Goal: Task Accomplishment & Management: Manage account settings

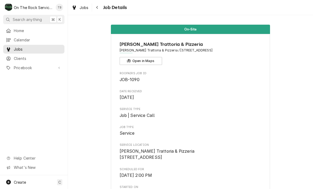
scroll to position [147, 0]
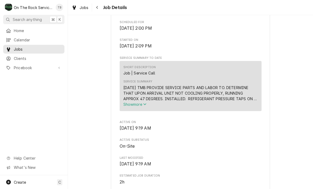
click at [143, 107] on button "Show more" at bounding box center [190, 105] width 134 height 6
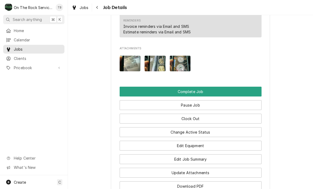
scroll to position [515, 0]
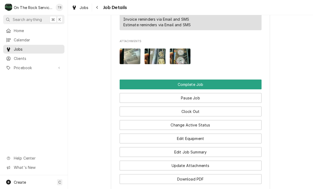
click at [201, 147] on button "Edit Job Summary" at bounding box center [191, 152] width 142 height 10
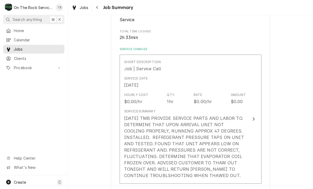
click at [134, 140] on div "[DATE] TMB PROVIDE SERVICE PARTS AND LABOR TO. DETERMINE THAT UPON ARRIVAL UNIT…" at bounding box center [185, 147] width 122 height 64
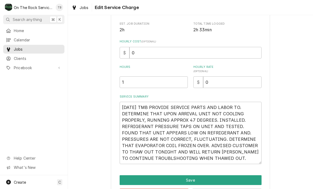
scroll to position [73, 0]
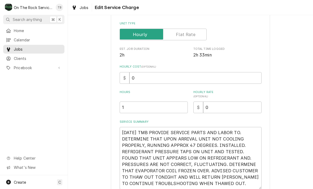
type textarea "x"
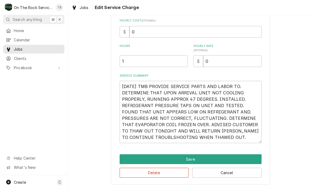
scroll to position [119, 0]
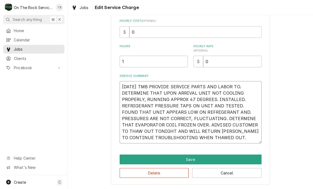
click at [246, 136] on textarea "9/23/25 TMB PROVIDE SERVICE PARTS AND LABOR TO. DETERMINE THAT UPON ARRIVAL UNI…" at bounding box center [191, 112] width 142 height 62
type textarea "9/23/25 TMB PROVIDE SERVICE PARTS AND LABOR TO. DETERMINE THAT UPON ARRIVAL UNI…"
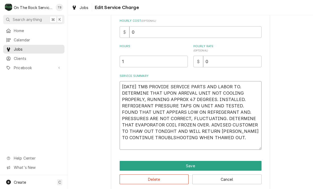
type textarea "x"
type textarea "9/23/25 TMB PROVIDE SERVICE PARTS AND LABOR TO. DETERMINE THAT UPON ARRIVAL UNI…"
type textarea "x"
type textarea "9/23/25 TMB PROVIDE SERVICE PARTS AND LABOR TO. DETERMINE THAT UPON ARRIVAL UNI…"
type textarea "x"
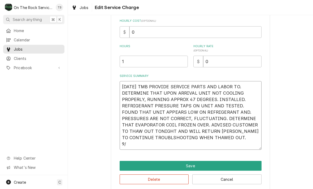
type textarea "9/23/25 TMB PROVIDE SERVICE PARTS AND LABOR TO. DETERMINE THAT UPON ARRIVAL UNI…"
type textarea "x"
type textarea "9/23/25 TMB PROVIDE SERVICE PARTS AND LABOR TO. DETERMINE THAT UPON ARRIVAL UNI…"
type textarea "x"
type textarea "9/23/25 TMB PROVIDE SERVICE PARTS AND LABOR TO. DETERMINE THAT UPON ARRIVAL UNI…"
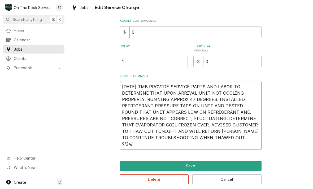
type textarea "x"
type textarea "9/23/25 TMB PROVIDE SERVICE PARTS AND LABOR TO. DETERMINE THAT UPON ARRIVAL UNI…"
type textarea "x"
type textarea "9/23/25 TMB PROVIDE SERVICE PARTS AND LABOR TO. DETERMINE THAT UPON ARRIVAL UNI…"
type textarea "x"
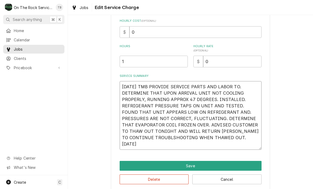
type textarea "9/23/25 TMB PROVIDE SERVICE PARTS AND LABOR TO. DETERMINE THAT UPON ARRIVAL UNI…"
type textarea "x"
type textarea "9/23/25 TMB PROVIDE SERVICE PARTS AND LABOR TO. DETERMINE THAT UPON ARRIVAL UNI…"
type textarea "x"
type textarea "9/23/25 TMB PROVIDE SERVICE PARTS AND LABOR TO. DETERMINE THAT UPON ARRIVAL UNI…"
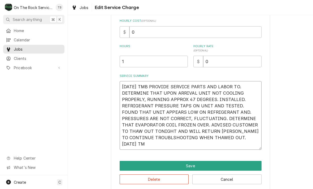
type textarea "x"
type textarea "9/23/25 TMB PROVIDE SERVICE PARTS AND LABOR TO. DETERMINE THAT UPON ARRIVAL UNI…"
type textarea "x"
type textarea "9/23/25 TMB PROVIDE SERVICE PARTS AND LABOR TO. DETERMINE THAT UPON ARRIVAL UNI…"
type textarea "x"
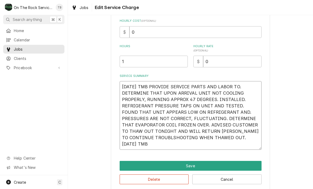
type textarea "9/23/25 TMB PROVIDE SERVICE PARTS AND LABOR TO. DETERMINE THAT UPON ARRIVAL UNI…"
type textarea "x"
type textarea "9/23/25 TMB PROVIDE SERVICE PARTS AND LABOR TO. DETERMINE THAT UPON ARRIVAL UNI…"
type textarea "x"
type textarea "9/23/25 TMB PROVIDE SERVICE PARTS AND LABOR TO. DETERMINE THAT UPON ARRIVAL UNI…"
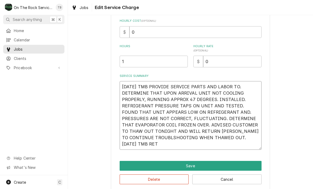
type textarea "x"
type textarea "9/23/25 TMB PROVIDE SERVICE PARTS AND LABOR TO. DETERMINE THAT UPON ARRIVAL UNI…"
type textarea "x"
type textarea "9/23/25 TMB PROVIDE SERVICE PARTS AND LABOR TO. DETERMINE THAT UPON ARRIVAL UNI…"
type textarea "x"
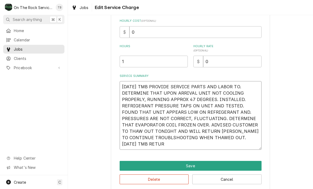
type textarea "9/23/25 TMB PROVIDE SERVICE PARTS AND LABOR TO. DETERMINE THAT UPON ARRIVAL UNI…"
type textarea "x"
type textarea "9/23/25 TMB PROVIDE SERVICE PARTS AND LABOR TO. DETERMINE THAT UPON ARRIVAL UNI…"
type textarea "x"
type textarea "9/23/25 TMB PROVIDE SERVICE PARTS AND LABOR TO. DETERMINE THAT UPON ARRIVAL UNI…"
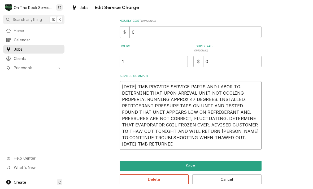
type textarea "x"
type textarea "9/23/25 TMB PROVIDE SERVICE PARTS AND LABOR TO. DETERMINE THAT UPON ARRIVAL UNI…"
type textarea "x"
type textarea "9/23/25 TMB PROVIDE SERVICE PARTS AND LABOR TO. DETERMINE THAT UPON ARRIVAL UNI…"
type textarea "x"
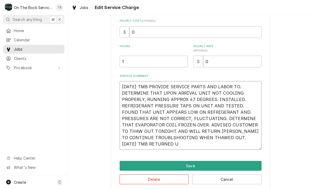
type textarea "9/23/25 TMB PROVIDE SERVICE PARTS AND LABOR TO. DETERMINE THAT UPON ARRIVAL UNI…"
type textarea "x"
type textarea "9/23/25 TMB PROVIDE SERVICE PARTS AND LABOR TO. DETERMINE THAT UPON ARRIVAL UNI…"
type textarea "x"
type textarea "9/23/25 TMB PROVIDE SERVICE PARTS AND LABOR TO. DETERMINE THAT UPON ARRIVAL UNI…"
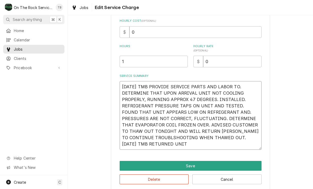
type textarea "x"
type textarea "9/23/25 TMB PROVIDE SERVICE PARTS AND LABOR TO. DETERMINE THAT UPON ARRIVAL UNI…"
type textarea "x"
type textarea "9/23/25 TMB PROVIDE SERVICE PARTS AND LABOR TO. DETERMINE THAT UPON ARRIVAL UNI…"
type textarea "x"
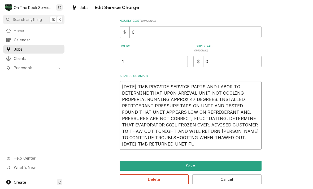
type textarea "9/23/25 TMB PROVIDE SERVICE PARTS AND LABOR TO. DETERMINE THAT UPON ARRIVAL UNI…"
type textarea "x"
type textarea "9/23/25 TMB PROVIDE SERVICE PARTS AND LABOR TO. DETERMINE THAT UPON ARRIVAL UNI…"
type textarea "x"
type textarea "9/23/25 TMB PROVIDE SERVICE PARTS AND LABOR TO. DETERMINE THAT UPON ARRIVAL UNI…"
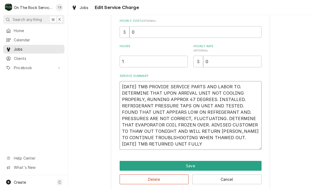
type textarea "x"
type textarea "9/23/25 TMB PROVIDE SERVICE PARTS AND LABOR TO. DETERMINE THAT UPON ARRIVAL UNI…"
type textarea "x"
type textarea "9/23/25 TMB PROVIDE SERVICE PARTS AND LABOR TO. DETERMINE THAT UPON ARRIVAL UNI…"
type textarea "x"
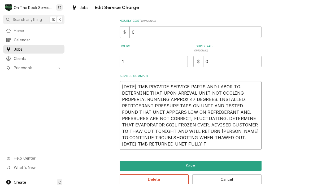
type textarea "9/23/25 TMB PROVIDE SERVICE PARTS AND LABOR TO. DETERMINE THAT UPON ARRIVAL UNI…"
type textarea "x"
type textarea "9/23/25 TMB PROVIDE SERVICE PARTS AND LABOR TO. DETERMINE THAT UPON ARRIVAL UNI…"
type textarea "x"
type textarea "9/23/25 TMB PROVIDE SERVICE PARTS AND LABOR TO. DETERMINE THAT UPON ARRIVAL UNI…"
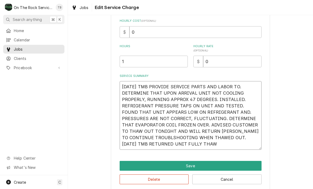
type textarea "x"
type textarea "9/23/25 TMB PROVIDE SERVICE PARTS AND LABOR TO. DETERMINE THAT UPON ARRIVAL UNI…"
type textarea "x"
type textarea "9/23/25 TMB PROVIDE SERVICE PARTS AND LABOR TO. DETERMINE THAT UPON ARRIVAL UNI…"
type textarea "x"
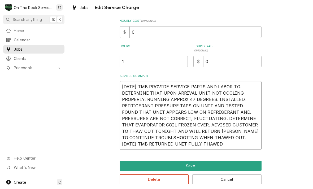
type textarea "9/23/25 TMB PROVIDE SERVICE PARTS AND LABOR TO. DETERMINE THAT UPON ARRIVAL UNI…"
type textarea "x"
type textarea "9/23/25 TMB PROVIDE SERVICE PARTS AND LABOR TO. DETERMINE THAT UPON ARRIVAL UNI…"
type textarea "x"
type textarea "9/23/25 TMB PROVIDE SERVICE PARTS AND LABOR TO. DETERMINE THAT UPON ARRIVAL UNI…"
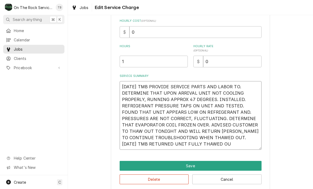
type textarea "x"
type textarea "9/23/25 TMB PROVIDE SERVICE PARTS AND LABOR TO. DETERMINE THAT UPON ARRIVAL UNI…"
type textarea "x"
type textarea "9/23/25 TMB PROVIDE SERVICE PARTS AND LABOR TO. DETERMINE THAT UPON ARRIVAL UNI…"
type textarea "x"
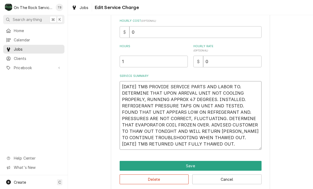
type textarea "9/23/25 TMB PROVIDE SERVICE PARTS AND LABOR TO. DETERMINE THAT UPON ARRIVAL UNI…"
type textarea "x"
type textarea "9/23/25 TMB PROVIDE SERVICE PARTS AND LABOR TO. DETERMINE THAT UPON ARRIVAL UNI…"
type textarea "x"
type textarea "9/23/25 TMB PROVIDE SERVICE PARTS AND LABOR TO. DETERMINE THAT UPON ARRIVAL UNI…"
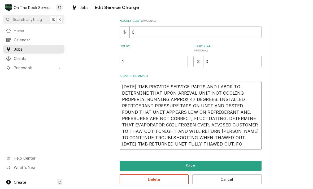
type textarea "x"
type textarea "9/23/25 TMB PROVIDE SERVICE PARTS AND LABOR TO. DETERMINE THAT UPON ARRIVAL UNI…"
type textarea "x"
type textarea "9/23/25 TMB PROVIDE SERVICE PARTS AND LABOR TO. DETERMINE THAT UPON ARRIVAL UNI…"
type textarea "x"
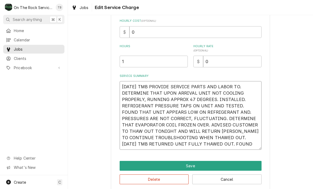
type textarea "9/23/25 TMB PROVIDE SERVICE PARTS AND LABOR TO. DETERMINE THAT UPON ARRIVAL UNI…"
type textarea "x"
type textarea "9/23/25 TMB PROVIDE SERVICE PARTS AND LABOR TO. DETERMINE THAT UPON ARRIVAL UNI…"
type textarea "x"
type textarea "9/23/25 TMB PROVIDE SERVICE PARTS AND LABOR TO. DETERMINE THAT UPON ARRIVAL UNI…"
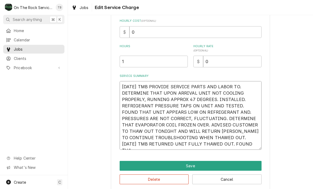
type textarea "x"
type textarea "9/23/25 TMB PROVIDE SERVICE PARTS AND LABOR TO. DETERMINE THAT UPON ARRIVAL UNI…"
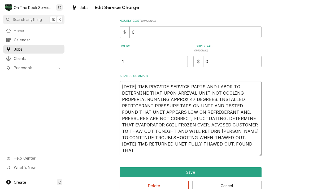
type textarea "x"
type textarea "9/23/25 TMB PROVIDE SERVICE PARTS AND LABOR TO. DETERMINE THAT UPON ARRIVAL UNI…"
type textarea "x"
type textarea "9/23/25 TMB PROVIDE SERVICE PARTS AND LABOR TO. DETERMINE THAT UPON ARRIVAL UNI…"
type textarea "x"
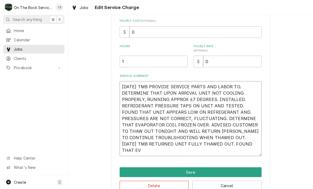
type textarea "9/23/25 TMB PROVIDE SERVICE PARTS AND LABOR TO. DETERMINE THAT UPON ARRIVAL UNI…"
type textarea "x"
type textarea "9/23/25 TMB PROVIDE SERVICE PARTS AND LABOR TO. DETERMINE THAT UPON ARRIVAL UNI…"
type textarea "x"
type textarea "9/23/25 TMB PROVIDE SERVICE PARTS AND LABOR TO. DETERMINE THAT UPON ARRIVAL UNI…"
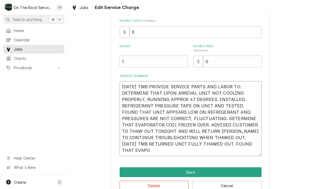
type textarea "x"
type textarea "9/23/25 TMB PROVIDE SERVICE PARTS AND LABOR TO. DETERMINE THAT UPON ARRIVAL UNI…"
type textarea "x"
type textarea "9/23/25 TMB PROVIDE SERVICE PARTS AND LABOR TO. DETERMINE THAT UPON ARRIVAL UNI…"
type textarea "x"
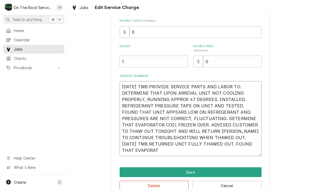
type textarea "9/23/25 TMB PROVIDE SERVICE PARTS AND LABOR TO. DETERMINE THAT UPON ARRIVAL UNI…"
type textarea "x"
type textarea "9/23/25 TMB PROVIDE SERVICE PARTS AND LABOR TO. DETERMINE THAT UPON ARRIVAL UNI…"
type textarea "x"
type textarea "9/23/25 TMB PROVIDE SERVICE PARTS AND LABOR TO. DETERMINE THAT UPON ARRIVAL UNI…"
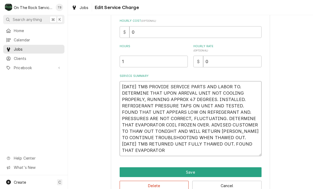
type textarea "x"
type textarea "9/23/25 TMB PROVIDE SERVICE PARTS AND LABOR TO. DETERMINE THAT UPON ARRIVAL UNI…"
type textarea "x"
type textarea "9/23/25 TMB PROVIDE SERVICE PARTS AND LABOR TO. DETERMINE THAT UPON ARRIVAL UNI…"
type textarea "x"
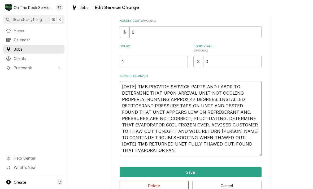
type textarea "9/23/25 TMB PROVIDE SERVICE PARTS AND LABOR TO. DETERMINE THAT UPON ARRIVAL UNI…"
type textarea "x"
type textarea "9/23/25 TMB PROVIDE SERVICE PARTS AND LABOR TO. DETERMINE THAT UPON ARRIVAL UNI…"
type textarea "x"
type textarea "9/23/25 TMB PROVIDE SERVICE PARTS AND LABOR TO. DETERMINE THAT UPON ARRIVAL UNI…"
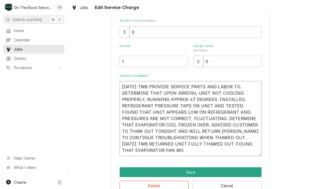
type textarea "x"
type textarea "9/23/25 TMB PROVIDE SERVICE PARTS AND LABOR TO. DETERMINE THAT UPON ARRIVAL UNI…"
type textarea "x"
type textarea "9/23/25 TMB PROVIDE SERVICE PARTS AND LABOR TO. DETERMINE THAT UPON ARRIVAL UNI…"
type textarea "x"
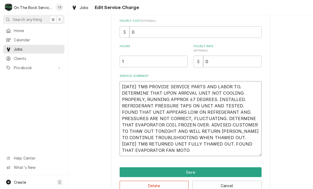
type textarea "9/23/25 TMB PROVIDE SERVICE PARTS AND LABOR TO. DETERMINE THAT UPON ARRIVAL UNI…"
type textarea "x"
type textarea "9/23/25 TMB PROVIDE SERVICE PARTS AND LABOR TO. DETERMINE THAT UPON ARRIVAL UNI…"
type textarea "x"
type textarea "9/23/25 TMB PROVIDE SERVICE PARTS AND LABOR TO. DETERMINE THAT UPON ARRIVAL UNI…"
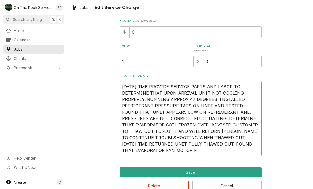
type textarea "x"
type textarea "9/23/25 TMB PROVIDE SERVICE PARTS AND LABOR TO. DETERMINE THAT UPON ARRIVAL UNI…"
type textarea "x"
type textarea "9/23/25 TMB PROVIDE SERVICE PARTS AND LABOR TO. DETERMINE THAT UPON ARRIVAL UNI…"
type textarea "x"
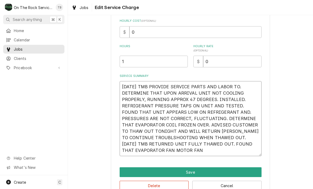
type textarea "9/23/25 TMB PROVIDE SERVICE PARTS AND LABOR TO. DETERMINE THAT UPON ARRIVAL UNI…"
type textarea "x"
type textarea "9/23/25 TMB PROVIDE SERVICE PARTS AND LABOR TO. DETERMINE THAT UPON ARRIVAL UNI…"
type textarea "x"
type textarea "9/23/25 TMB PROVIDE SERVICE PARTS AND LABOR TO. DETERMINE THAT UPON ARRIVAL UNI…"
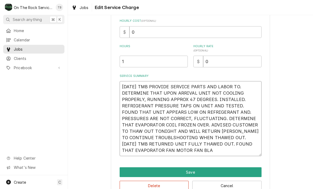
type textarea "x"
type textarea "9/23/25 TMB PROVIDE SERVICE PARTS AND LABOR TO. DETERMINE THAT UPON ARRIVAL UNI…"
type textarea "x"
type textarea "9/23/25 TMB PROVIDE SERVICE PARTS AND LABOR TO. DETERMINE THAT UPON ARRIVAL UNI…"
type textarea "x"
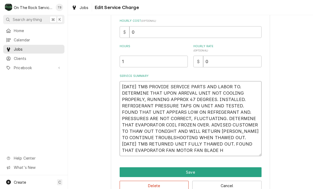
type textarea "9/23/25 TMB PROVIDE SERVICE PARTS AND LABOR TO. DETERMINE THAT UPON ARRIVAL UNI…"
type textarea "x"
type textarea "9/23/25 TMB PROVIDE SERVICE PARTS AND LABOR TO. DETERMINE THAT UPON ARRIVAL UNI…"
type textarea "x"
type textarea "9/23/25 TMB PROVIDE SERVICE PARTS AND LABOR TO. DETERMINE THAT UPON ARRIVAL UNI…"
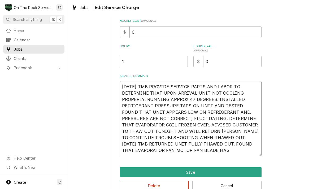
type textarea "x"
type textarea "9/23/25 TMB PROVIDE SERVICE PARTS AND LABOR TO. DETERMINE THAT UPON ARRIVAL UNI…"
type textarea "x"
type textarea "9/23/25 TMB PROVIDE SERVICE PARTS AND LABOR TO. DETERMINE THAT UPON ARRIVAL UNI…"
type textarea "x"
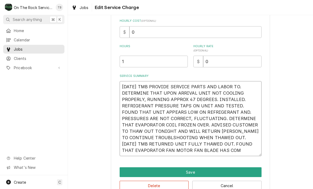
type textarea "9/23/25 TMB PROVIDE SERVICE PARTS AND LABOR TO. DETERMINE THAT UPON ARRIVAL UNI…"
type textarea "x"
type textarea "9/23/25 TMB PROVIDE SERVICE PARTS AND LABOR TO. DETERMINE THAT UPON ARRIVAL UNI…"
type textarea "x"
type textarea "9/23/25 TMB PROVIDE SERVICE PARTS AND LABOR TO. DETERMINE THAT UPON ARRIVAL UNI…"
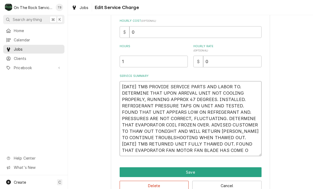
type textarea "x"
type textarea "9/23/25 TMB PROVIDE SERVICE PARTS AND LABOR TO. DETERMINE THAT UPON ARRIVAL UNI…"
type textarea "x"
type textarea "9/23/25 TMB PROVIDE SERVICE PARTS AND LABOR TO. DETERMINE THAT UPON ARRIVAL UNI…"
type textarea "x"
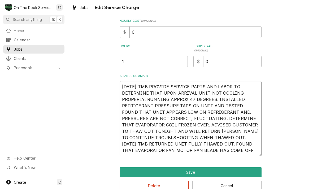
type textarea "9/23/25 TMB PROVIDE SERVICE PARTS AND LABOR TO. DETERMINE THAT UPON ARRIVAL UNI…"
type textarea "x"
type textarea "9/23/25 TMB PROVIDE SERVICE PARTS AND LABOR TO. DETERMINE THAT UPON ARRIVAL UNI…"
type textarea "x"
type textarea "9/23/25 TMB PROVIDE SERVICE PARTS AND LABOR TO. DETERMINE THAT UPON ARRIVAL UNI…"
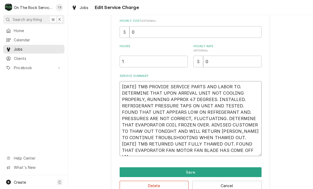
type textarea "x"
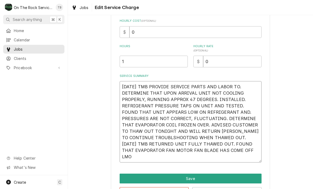
type textarea "9/23/25 TMB PROVIDE SERVICE PARTS AND LABOR TO. DETERMINE THAT UPON ARRIVAL UNI…"
type textarea "x"
type textarea "9/23/25 TMB PROVIDE SERVICE PARTS AND LABOR TO. DETERMINE THAT UPON ARRIVAL UNI…"
type textarea "x"
type textarea "9/23/25 TMB PROVIDE SERVICE PARTS AND LABOR TO. DETERMINE THAT UPON ARRIVAL UNI…"
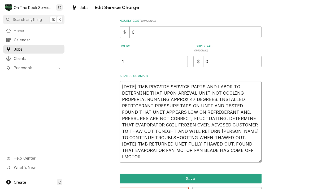
type textarea "x"
type textarea "9/23/25 TMB PROVIDE SERVICE PARTS AND LABOR TO. DETERMINE THAT UPON ARRIVAL UNI…"
type textarea "x"
type textarea "9/23/25 TMB PROVIDE SERVICE PARTS AND LABOR TO. DETERMINE THAT UPON ARRIVAL UNI…"
type textarea "x"
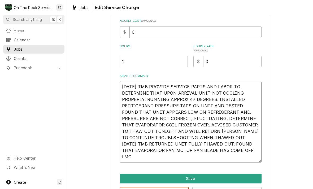
type textarea "9/23/25 TMB PROVIDE SERVICE PARTS AND LABOR TO. DETERMINE THAT UPON ARRIVAL UNI…"
type textarea "x"
type textarea "9/23/25 TMB PROVIDE SERVICE PARTS AND LABOR TO. DETERMINE THAT UPON ARRIVAL UNI…"
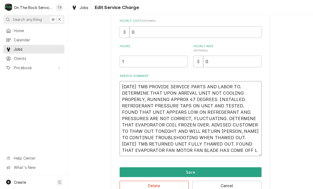
type textarea "x"
type textarea "9/23/25 TMB PROVIDE SERVICE PARTS AND LABOR TO. DETERMINE THAT UPON ARRIVAL UNI…"
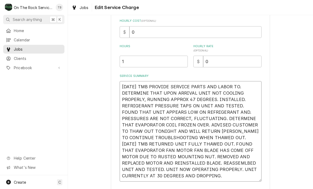
click at [249, 161] on textarea "9/23/25 TMB PROVIDE SERVICE PARTS AND LABOR TO. DETERMINE THAT UPON ARRIVAL UNI…" at bounding box center [191, 131] width 142 height 100
click at [152, 135] on textarea "9/23/25 TMB PROVIDE SERVICE PARTS AND LABOR TO. DETERMINE THAT UPON ARRIVAL UNI…" at bounding box center [191, 131] width 142 height 100
click at [140, 67] on input "1" at bounding box center [154, 62] width 68 height 12
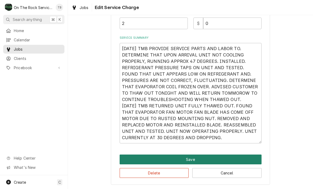
click at [200, 161] on button "Save" at bounding box center [191, 160] width 142 height 10
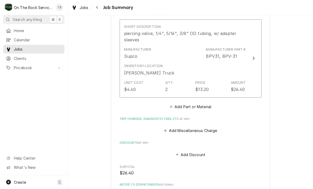
scroll to position [338, 0]
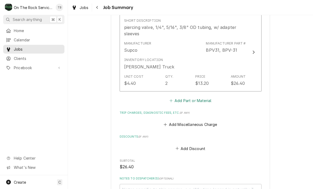
click at [193, 101] on button "Add Part or Material" at bounding box center [190, 100] width 44 height 7
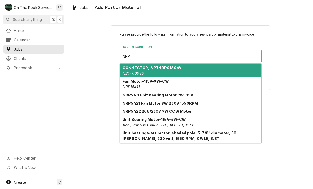
click at [162, 123] on em "IRP , Various • NRP15311, IK15311, 15311" at bounding box center [158, 125] width 72 height 5
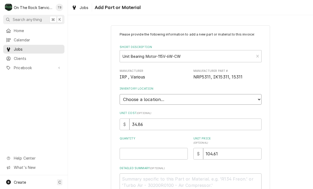
click at [254, 99] on select "Choose a location... Ray's Truck Rich's Truck Todd's Truck Warehouse" at bounding box center [191, 99] width 142 height 11
click at [153, 148] on input "Quantity" at bounding box center [154, 154] width 68 height 12
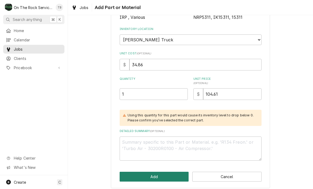
click at [156, 172] on button "Add" at bounding box center [154, 177] width 69 height 10
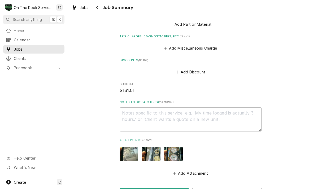
scroll to position [490, 0]
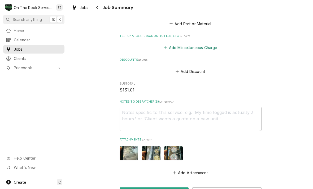
click at [188, 45] on button "Add Miscellaneous Charge" at bounding box center [190, 47] width 55 height 7
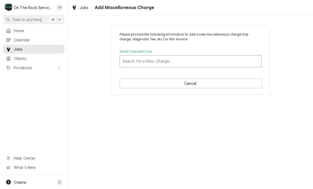
click at [168, 59] on div "Search for a Misc. Charge..." at bounding box center [190, 61] width 136 height 6
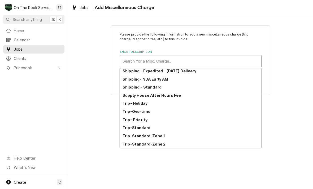
scroll to position [91, 0]
click at [159, 135] on strong "Trip-Standard-Zone 1" at bounding box center [143, 136] width 42 height 5
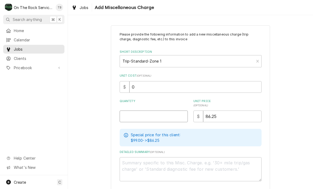
click at [148, 117] on input "Quantity" at bounding box center [154, 117] width 68 height 12
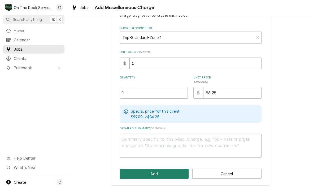
click at [145, 175] on button "Add" at bounding box center [154, 174] width 69 height 10
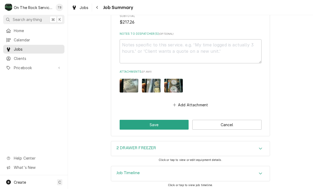
scroll to position [598, 0]
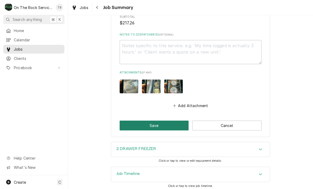
click at [159, 124] on button "Save" at bounding box center [154, 126] width 69 height 10
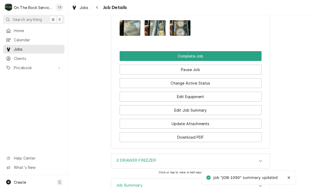
scroll to position [513, 0]
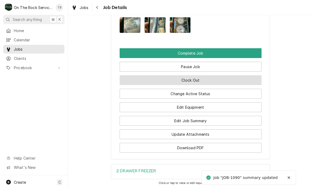
click at [197, 80] on button "Clock Out" at bounding box center [191, 80] width 142 height 10
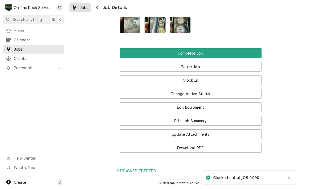
click at [81, 9] on span "Jobs" at bounding box center [84, 8] width 9 height 6
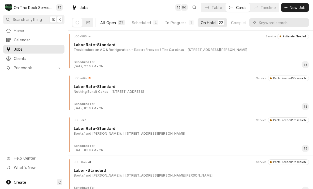
click at [113, 22] on div "All Open" at bounding box center [108, 23] width 16 height 6
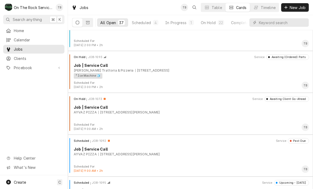
scroll to position [1318, 0]
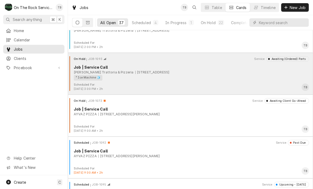
click at [186, 75] on div "² Ice Machine 🧊" at bounding box center [189, 78] width 231 height 6
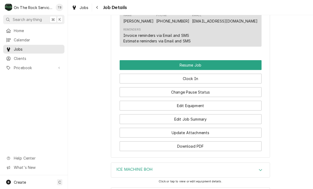
scroll to position [480, 0]
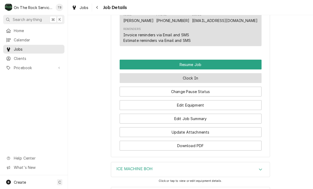
click at [207, 77] on button "Clock In" at bounding box center [191, 78] width 142 height 10
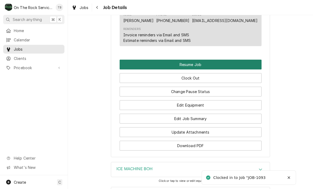
click at [208, 61] on button "Resume Job" at bounding box center [191, 65] width 142 height 10
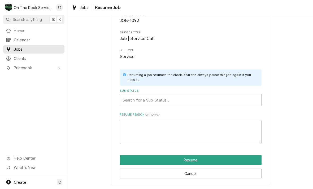
scroll to position [32, 0]
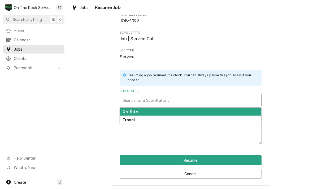
click at [141, 111] on div "On-Site" at bounding box center [190, 112] width 141 height 8
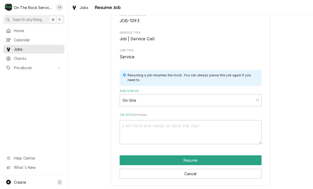
scroll to position [26, 0]
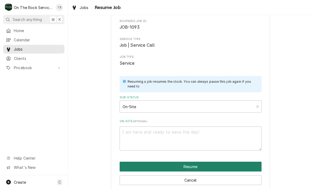
click at [194, 165] on button "Resume" at bounding box center [191, 167] width 142 height 10
type textarea "x"
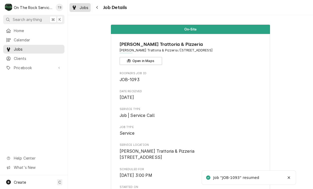
click at [82, 10] on span "Jobs" at bounding box center [84, 8] width 9 height 6
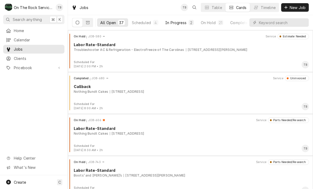
click at [176, 26] on button "In Progress 2" at bounding box center [179, 22] width 35 height 8
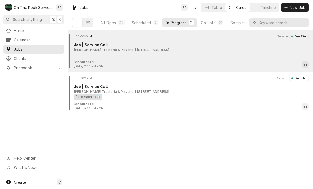
click at [134, 55] on div "JOB-1090 Service On-Site Job | Service Call Sciortino's Trattoria & Pizzeria 37…" at bounding box center [190, 47] width 241 height 27
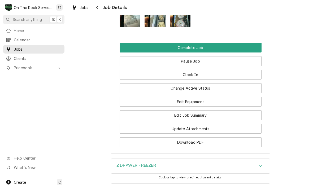
scroll to position [519, 0]
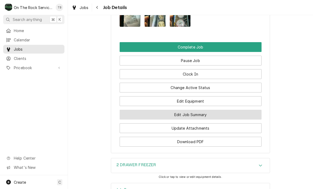
click at [196, 115] on button "Edit Job Summary" at bounding box center [191, 115] width 142 height 10
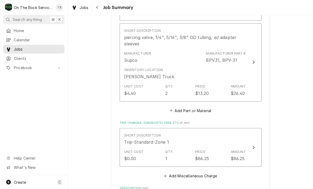
scroll to position [418, 0]
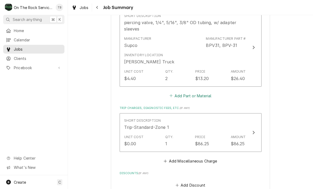
click at [197, 97] on button "Add Part or Material" at bounding box center [190, 95] width 44 height 7
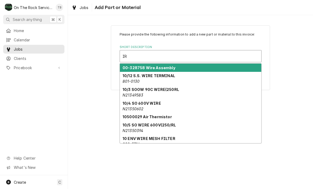
type input "I"
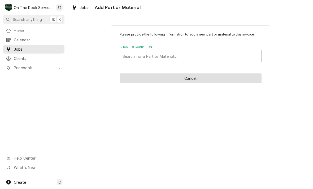
click at [190, 80] on button "Cancel" at bounding box center [191, 78] width 142 height 10
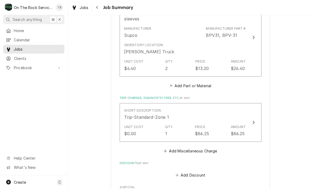
scroll to position [445, 0]
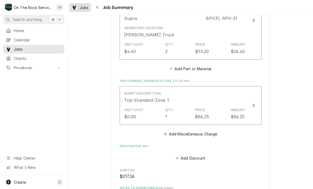
click at [83, 8] on span "Jobs" at bounding box center [84, 8] width 9 height 6
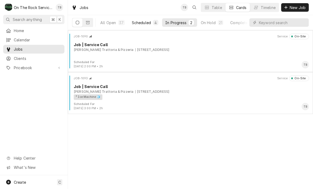
click at [145, 24] on div "Scheduled" at bounding box center [141, 23] width 19 height 6
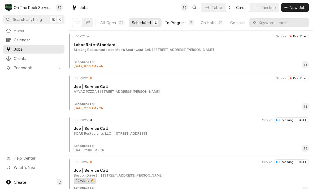
click at [180, 22] on div "In Progress" at bounding box center [175, 23] width 21 height 6
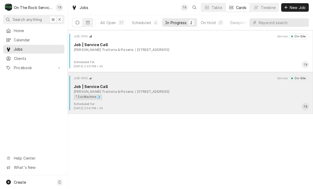
click at [172, 96] on div "² Ice Machine 🧊" at bounding box center [189, 97] width 231 height 6
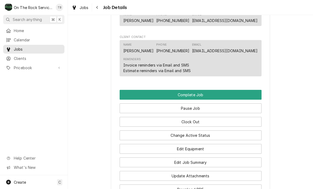
scroll to position [426, 0]
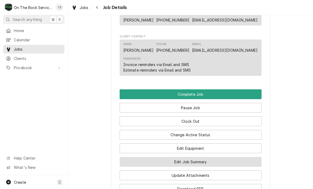
click at [193, 163] on button "Edit Job Summary" at bounding box center [191, 162] width 142 height 10
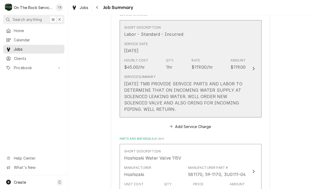
click at [192, 110] on div "9/23/25 TMB PROVIDE SERVICE PARTS AND LABOR TO DETERMINE THAT ON INCOMING WATER…" at bounding box center [185, 97] width 122 height 32
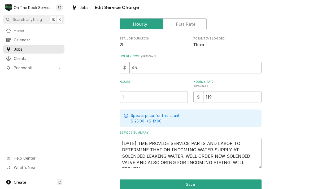
scroll to position [100, 0]
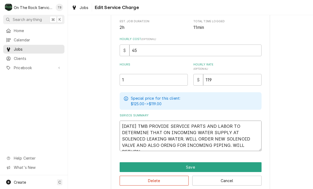
click at [243, 146] on textarea "9/23/25 TMB PROVIDE SERVICE PARTS AND LABOR TO DETERMINE THAT ON INCOMING WATER…" at bounding box center [191, 136] width 142 height 30
type textarea "x"
type textarea "9/23/25 TMB PROVIDE SERVICE PARTS AND LABOR TO DETERMINE THAT ON INCOMING WATER…"
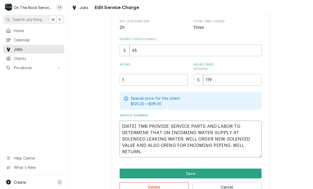
type textarea "x"
type textarea "9/23/25 TMB PROVIDE SERVICE PARTS AND LABOR TO DETERMINE THAT ON INCOMING WATER…"
type textarea "x"
type textarea "9/23/25 TMB PROVIDE SERVICE PARTS AND LABOR TO DETERMINE THAT ON INCOMING WATER…"
type textarea "x"
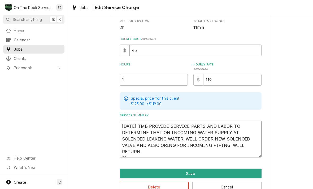
type textarea "9/23/25 TMB PROVIDE SERVICE PARTS AND LABOR TO DETERMINE THAT ON INCOMING WATER…"
type textarea "x"
type textarea "9/23/25 TMB PROVIDE SERVICE PARTS AND LABOR TO DETERMINE THAT ON INCOMING WATER…"
type textarea "x"
type textarea "9/23/25 TMB PROVIDE SERVICE PARTS AND LABOR TO DETERMINE THAT ON INCOMING WATER…"
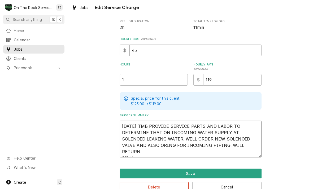
type textarea "x"
type textarea "9/23/25 TMB PROVIDE SERVICE PARTS AND LABOR TO DETERMINE THAT ON INCOMING WATER…"
type textarea "x"
type textarea "9/23/25 TMB PROVIDE SERVICE PARTS AND LABOR TO DETERMINE THAT ON INCOMING WATER…"
type textarea "x"
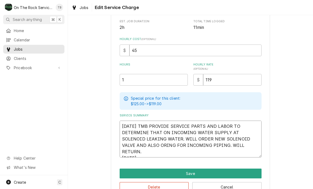
type textarea "9/23/25 TMB PROVIDE SERVICE PARTS AND LABOR TO DETERMINE THAT ON INCOMING WATER…"
type textarea "x"
type textarea "9/23/25 TMB PROVIDE SERVICE PARTS AND LABOR TO DETERMINE THAT ON INCOMING WATER…"
type textarea "x"
type textarea "9/23/25 TMB PROVIDE SERVICE PARTS AND LABOR TO DETERMINE THAT ON INCOMING WATER…"
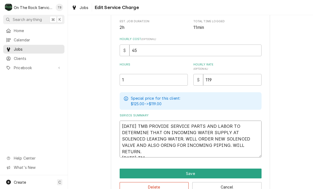
type textarea "x"
type textarea "9/23/25 TMB PROVIDE SERVICE PARTS AND LABOR TO DETERMINE THAT ON INCOMING WATER…"
type textarea "x"
type textarea "9/23/25 TMB PROVIDE SERVICE PARTS AND LABOR TO DETERMINE THAT ON INCOMING WATER…"
type textarea "x"
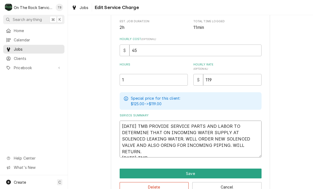
type textarea "9/23/25 TMB PROVIDE SERVICE PARTS AND LABOR TO DETERMINE THAT ON INCOMING WATER…"
type textarea "x"
type textarea "9/23/25 TMB PROVIDE SERVICE PARTS AND LABOR TO DETERMINE THAT ON INCOMING WATER…"
type textarea "x"
type textarea "9/23/25 TMB PROVIDE SERVICE PARTS AND LABOR TO DETERMINE THAT ON INCOMING WATER…"
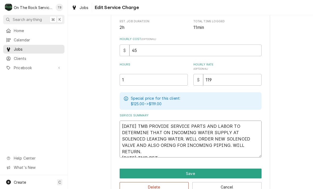
type textarea "x"
type textarea "9/23/25 TMB PROVIDE SERVICE PARTS AND LABOR TO DETERMINE THAT ON INCOMING WATER…"
type textarea "x"
type textarea "9/23/25 TMB PROVIDE SERVICE PARTS AND LABOR TO DETERMINE THAT ON INCOMING WATER…"
type textarea "x"
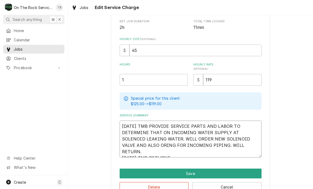
type textarea "9/23/25 TMB PROVIDE SERVICE PARTS AND LABOR TO DETERMINE THAT ON INCOMING WATER…"
type textarea "x"
type textarea "9/23/25 TMB PROVIDE SERVICE PARTS AND LABOR TO DETERMINE THAT ON INCOMING WATER…"
type textarea "x"
type textarea "9/23/25 TMB PROVIDE SERVICE PARTS AND LABOR TO DETERMINE THAT ON INCOMING WATER…"
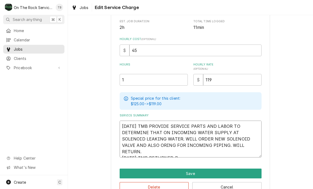
type textarea "x"
type textarea "9/23/25 TMB PROVIDE SERVICE PARTS AND LABOR TO DETERMINE THAT ON INCOMING WATER…"
type textarea "x"
type textarea "9/23/25 TMB PROVIDE SERVICE PARTS AND LABOR TO DETERMINE THAT ON INCOMING WATER…"
type textarea "x"
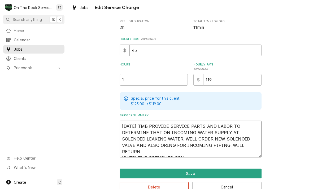
type textarea "9/23/25 TMB PROVIDE SERVICE PARTS AND LABOR TO DETERMINE THAT ON INCOMING WATER…"
type textarea "x"
type textarea "9/23/25 TMB PROVIDE SERVICE PARTS AND LABOR TO DETERMINE THAT ON INCOMING WATER…"
type textarea "x"
type textarea "9/23/25 TMB PROVIDE SERVICE PARTS AND LABOR TO DETERMINE THAT ON INCOMING WATER…"
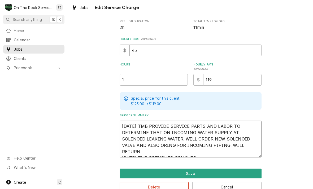
type textarea "x"
type textarea "9/23/25 TMB PROVIDE SERVICE PARTS AND LABOR TO DETERMINE THAT ON INCOMING WATER…"
type textarea "x"
type textarea "9/23/25 TMB PROVIDE SERVICE PARTS AND LABOR TO DETERMINE THAT ON INCOMING WATER…"
type textarea "x"
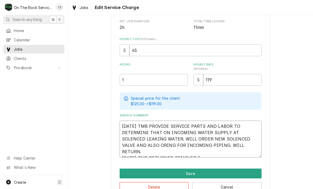
type textarea "9/23/25 TMB PROVIDE SERVICE PARTS AND LABOR TO DETERMINE THAT ON INCOMING WATER…"
type textarea "x"
type textarea "9/23/25 TMB PROVIDE SERVICE PARTS AND LABOR TO DETERMINE THAT ON INCOMING WATER…"
type textarea "x"
type textarea "9/23/25 TMB PROVIDE SERVICE PARTS AND LABOR TO DETERMINE THAT ON INCOMING WATER…"
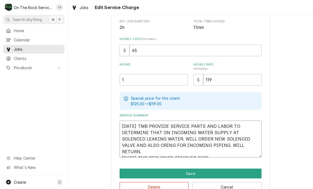
type textarea "x"
type textarea "9/23/25 TMB PROVIDE SERVICE PARTS AND LABOR TO DETERMINE THAT ON INCOMING WATER…"
type textarea "x"
type textarea "9/23/25 TMB PROVIDE SERVICE PARTS AND LABOR TO DETERMINE THAT ON INCOMING WATER…"
type textarea "x"
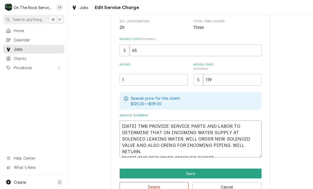
type textarea "9/23/25 TMB PROVIDE SERVICE PARTS AND LABOR TO DETERMINE THAT ON INCOMING WATER…"
type textarea "x"
type textarea "9/23/25 TMB PROVIDE SERVICE PARTS AND LABOR TO DETERMINE THAT ON INCOMING WATER…"
type textarea "x"
type textarea "9/23/25 TMB PROVIDE SERVICE PARTS AND LABOR TO DETERMINE THAT ON INCOMING WATER…"
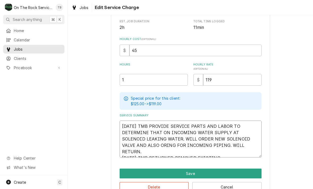
type textarea "x"
type textarea "9/23/25 TMB PROVIDE SERVICE PARTS AND LABOR TO DETERMINE THAT ON INCOMING WATER…"
type textarea "x"
type textarea "9/23/25 TMB PROVIDE SERVICE PARTS AND LABOR TO DETERMINE THAT ON INCOMING WATER…"
type textarea "x"
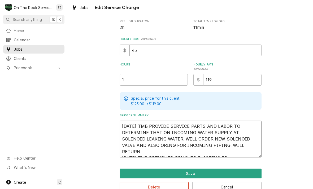
type textarea "9/23/25 TMB PROVIDE SERVICE PARTS AND LABOR TO DETERMINE THAT ON INCOMING WATER…"
type textarea "x"
type textarea "9/23/25 TMB PROVIDE SERVICE PARTS AND LABOR TO DETERMINE THAT ON INCOMING WATER…"
type textarea "x"
type textarea "9/23/25 TMB PROVIDE SERVICE PARTS AND LABOR TO DETERMINE THAT ON INCOMING WATER…"
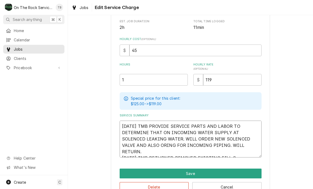
type textarea "x"
type textarea "9/23/25 TMB PROVIDE SERVICE PARTS AND LABOR TO DETERMINE THAT ON INCOMING WATER…"
type textarea "x"
type textarea "9/23/25 TMB PROVIDE SERVICE PARTS AND LABOR TO DETERMINE THAT ON INCOMING WATER…"
type textarea "x"
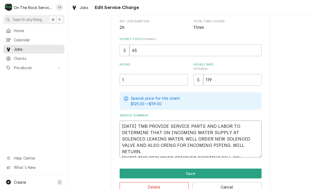
type textarea "9/23/25 TMB PROVIDE SERVICE PARTS AND LABOR TO DETERMINE THAT ON INCOMING WATER…"
type textarea "x"
type textarea "9/23/25 TMB PROVIDE SERVICE PARTS AND LABOR TO DETERMINE THAT ON INCOMING WATER…"
type textarea "x"
type textarea "9/23/25 TMB PROVIDE SERVICE PARTS AND LABOR TO DETERMINE THAT ON INCOMING WATER…"
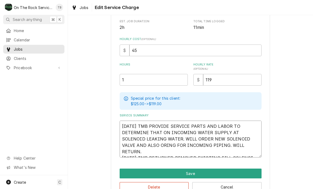
type textarea "x"
type textarea "9/23/25 TMB PROVIDE SERVICE PARTS AND LABOR TO DETERMINE THAT ON INCOMING WATER…"
type textarea "x"
type textarea "9/23/25 TMB PROVIDE SERVICE PARTS AND LABOR TO DETERMINE THAT ON INCOMING WATER…"
type textarea "x"
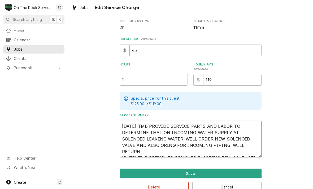
type textarea "9/23/25 TMB PROVIDE SERVICE PARTS AND LABOR TO DETERMINE THAT ON INCOMING WATER…"
type textarea "x"
type textarea "9/23/25 TMB PROVIDE SERVICE PARTS AND LABOR TO DETERMINE THAT ON INCOMING WATER…"
type textarea "x"
type textarea "9/23/25 TMB PROVIDE SERVICE PARTS AND LABOR TO DETERMINE THAT ON INCOMING WATER…"
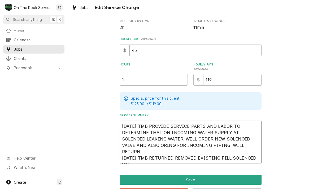
type textarea "x"
type textarea "9/23/25 TMB PROVIDE SERVICE PARTS AND LABOR TO DETERMINE THAT ON INCOMING WATER…"
type textarea "x"
type textarea "9/23/25 TMB PROVIDE SERVICE PARTS AND LABOR TO DETERMINE THAT ON INCOMING WATER…"
type textarea "x"
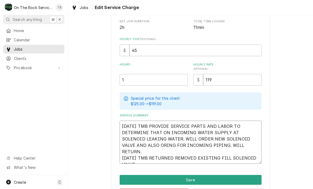
type textarea "9/23/25 TMB PROVIDE SERVICE PARTS AND LABOR TO DETERMINE THAT ON INCOMING WATER…"
type textarea "x"
type textarea "9/23/25 TMB PROVIDE SERVICE PARTS AND LABOR TO DETERMINE THAT ON INCOMING WATER…"
type textarea "x"
type textarea "9/23/25 TMB PROVIDE SERVICE PARTS AND LABOR TO DETERMINE THAT ON INCOMING WATER…"
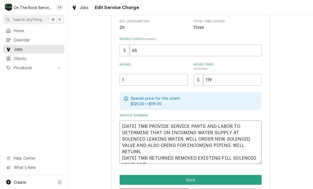
type textarea "x"
type textarea "9/23/25 TMB PROVIDE SERVICE PARTS AND LABOR TO DETERMINE THAT ON INCOMING WATER…"
type textarea "x"
type textarea "9/23/25 TMB PROVIDE SERVICE PARTS AND LABOR TO DETERMINE THAT ON INCOMING WATER…"
type textarea "x"
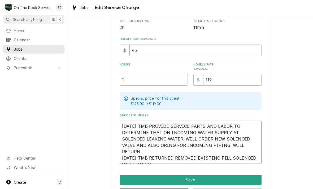
type textarea "9/23/25 TMB PROVIDE SERVICE PARTS AND LABOR TO DETERMINE THAT ON INCOMING WATER…"
type textarea "x"
type textarea "9/23/25 TMB PROVIDE SERVICE PARTS AND LABOR TO DETERMINE THAT ON INCOMING WATER…"
type textarea "x"
type textarea "9/23/25 TMB PROVIDE SERVICE PARTS AND LABOR TO DETERMINE THAT ON INCOMING WATER…"
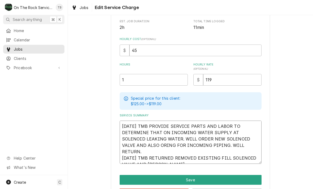
type textarea "x"
type textarea "9/23/25 TMB PROVIDE SERVICE PARTS AND LABOR TO DETERMINE THAT ON INCOMING WATER…"
type textarea "x"
type textarea "9/23/25 TMB PROVIDE SERVICE PARTS AND LABOR TO DETERMINE THAT ON INCOMING WATER…"
type textarea "x"
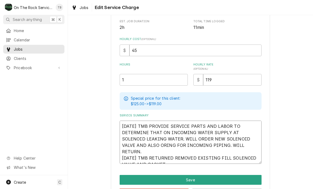
type textarea "9/23/25 TMB PROVIDE SERVICE PARTS AND LABOR TO DETERMINE THAT ON INCOMING WATER…"
type textarea "x"
type textarea "9/23/25 TMB PROVIDE SERVICE PARTS AND LABOR TO DETERMINE THAT ON INCOMING WATER…"
type textarea "x"
type textarea "9/23/25 TMB PROVIDE SERVICE PARTS AND LABOR TO DETERMINE THAT ON INCOMING WATER…"
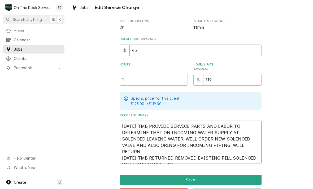
type textarea "x"
type textarea "9/23/25 TMB PROVIDE SERVICE PARTS AND LABOR TO DETERMINE THAT ON INCOMING WATER…"
type textarea "x"
type textarea "9/23/25 TMB PROVIDE SERVICE PARTS AND LABOR TO DETERMINE THAT ON INCOMING WATER…"
type textarea "x"
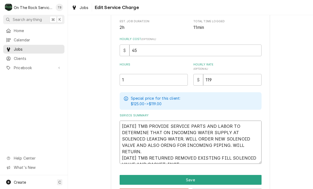
type textarea "9/23/25 TMB PROVIDE SERVICE PARTS AND LABOR TO DETERMINE THAT ON INCOMING WATER…"
type textarea "x"
type textarea "9/23/25 TMB PROVIDE SERVICE PARTS AND LABOR TO DETERMINE THAT ON INCOMING WATER…"
type textarea "x"
type textarea "9/23/25 TMB PROVIDE SERVICE PARTS AND LABOR TO DETERMINE THAT ON INCOMING WATER…"
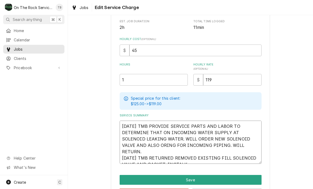
type textarea "x"
type textarea "9/23/25 TMB PROVIDE SERVICE PARTS AND LABOR TO DETERMINE THAT ON INCOMING WATER…"
type textarea "x"
type textarea "9/23/25 TMB PROVIDE SERVICE PARTS AND LABOR TO DETERMINE THAT ON INCOMING WATER…"
type textarea "x"
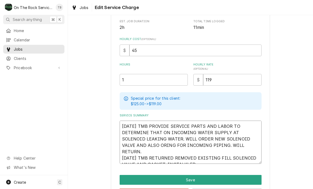
type textarea "9/23/25 TMB PROVIDE SERVICE PARTS AND LABOR TO DETERMINE THAT ON INCOMING WATER…"
type textarea "x"
type textarea "9/23/25 TMB PROVIDE SERVICE PARTS AND LABOR TO DETERMINE THAT ON INCOMING WATER…"
type textarea "x"
type textarea "9/23/25 TMB PROVIDE SERVICE PARTS AND LABOR TO DETERMINE THAT ON INCOMING WATER…"
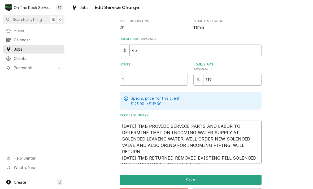
type textarea "x"
type textarea "9/23/25 TMB PROVIDE SERVICE PARTS AND LABOR TO DETERMINE THAT ON INCOMING WATER…"
type textarea "x"
type textarea "9/23/25 TMB PROVIDE SERVICE PARTS AND LABOR TO DETERMINE THAT ON INCOMING WATER…"
type textarea "x"
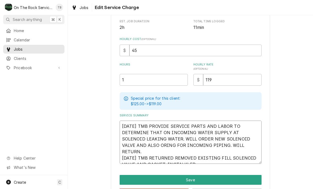
type textarea "9/23/25 TMB PROVIDE SERVICE PARTS AND LABOR TO DETERMINE THAT ON INCOMING WATER…"
type textarea "x"
type textarea "9/23/25 TMB PROVIDE SERVICE PARTS AND LABOR TO DETERMINE THAT ON INCOMING WATER…"
type textarea "x"
type textarea "9/23/25 TMB PROVIDE SERVICE PARTS AND LABOR TO DETERMINE THAT ON INCOMING WATER…"
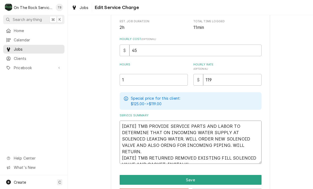
type textarea "x"
type textarea "9/23/25 TMB PROVIDE SERVICE PARTS AND LABOR TO DETERMINE THAT ON INCOMING WATER…"
type textarea "x"
type textarea "9/23/25 TMB PROVIDE SERVICE PARTS AND LABOR TO DETERMINE THAT ON INCOMING WATER…"
type textarea "x"
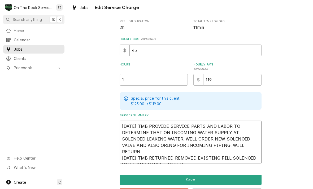
type textarea "9/23/25 TMB PROVIDE SERVICE PARTS AND LABOR TO DETERMINE THAT ON INCOMING WATER…"
type textarea "x"
type textarea "9/23/25 TMB PROVIDE SERVICE PARTS AND LABOR TO DETERMINE THAT ON INCOMING WATER…"
type textarea "x"
type textarea "9/23/25 TMB PROVIDE SERVICE PARTS AND LABOR TO DETERMINE THAT ON INCOMING WATER…"
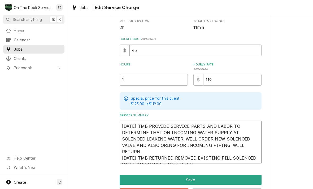
type textarea "x"
type textarea "9/23/25 TMB PROVIDE SERVICE PARTS AND LABOR TO DETERMINE THAT ON INCOMING WATER…"
type textarea "x"
type textarea "9/23/25 TMB PROVIDE SERVICE PARTS AND LABOR TO DETERMINE THAT ON INCOMING WATER…"
type textarea "x"
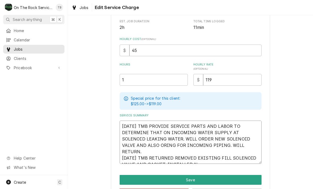
type textarea "9/23/25 TMB PROVIDE SERVICE PARTS AND LABOR TO DETERMINE THAT ON INCOMING WATER…"
type textarea "x"
type textarea "9/23/25 TMB PROVIDE SERVICE PARTS AND LABOR TO DETERMINE THAT ON INCOMING WATER…"
type textarea "x"
type textarea "9/23/25 TMB PROVIDE SERVICE PARTS AND LABOR TO DETERMINE THAT ON INCOMING WATER…"
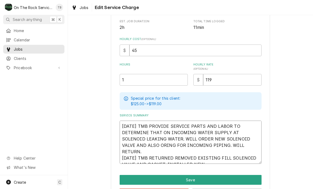
type textarea "x"
type textarea "9/23/25 TMB PROVIDE SERVICE PARTS AND LABOR TO DETERMINE THAT ON INCOMING WATER…"
type textarea "x"
type textarea "9/23/25 TMB PROVIDE SERVICE PARTS AND LABOR TO DETERMINE THAT ON INCOMING WATER…"
type textarea "x"
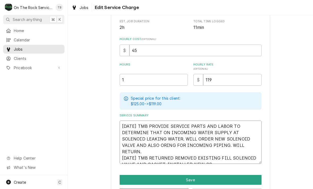
type textarea "9/23/25 TMB PROVIDE SERVICE PARTS AND LABOR TO DETERMINE THAT ON INCOMING WATER…"
type textarea "x"
type textarea "9/23/25 TMB PROVIDE SERVICE PARTS AND LABOR TO DETERMINE THAT ON INCOMING WATER…"
type textarea "x"
type textarea "9/23/25 TMB PROVIDE SERVICE PARTS AND LABOR TO DETERMINE THAT ON INCOMING WATER…"
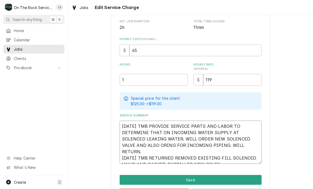
type textarea "x"
type textarea "9/23/25 TMB PROVIDE SERVICE PARTS AND LABOR TO DETERMINE THAT ON INCOMING WATER…"
type textarea "x"
type textarea "9/23/25 TMB PROVIDE SERVICE PARTS AND LABOR TO DETERMINE THAT ON INCOMING WATER…"
type textarea "x"
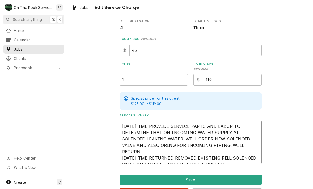
type textarea "9/23/25 TMB PROVIDE SERVICE PARTS AND LABOR TO DETERMINE THAT ON INCOMING WATER…"
type textarea "x"
type textarea "9/23/25 TMB PROVIDE SERVICE PARTS AND LABOR TO DETERMINE THAT ON INCOMING WATER…"
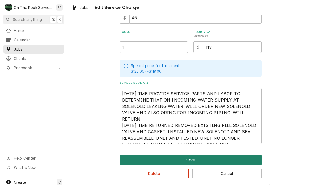
click at [201, 159] on button "Save" at bounding box center [191, 160] width 142 height 10
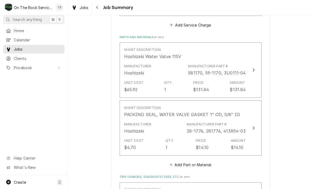
scroll to position [265, 0]
click at [200, 162] on button "Add Part or Material" at bounding box center [190, 164] width 44 height 7
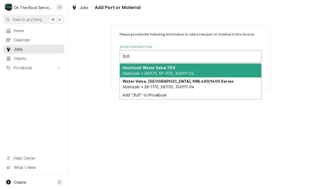
click at [182, 71] on em "Hoshizaki • 581170, 59-1170, 3U0111-04" at bounding box center [157, 73] width 71 height 5
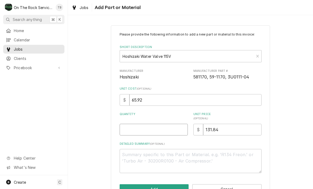
click at [140, 133] on input "Quantity" at bounding box center [154, 130] width 68 height 12
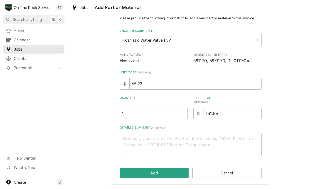
scroll to position [16, 0]
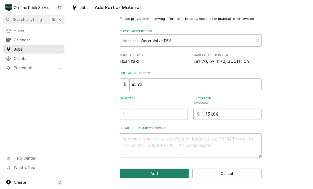
click at [155, 175] on button "Add" at bounding box center [154, 174] width 69 height 10
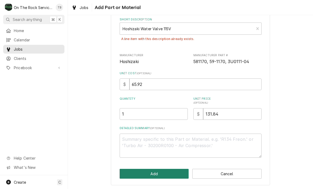
scroll to position [28, 0]
click at [168, 172] on button "Add" at bounding box center [154, 174] width 69 height 10
click at [301, 58] on div "Please provide the following information to add a new part or material to this …" at bounding box center [190, 91] width 245 height 197
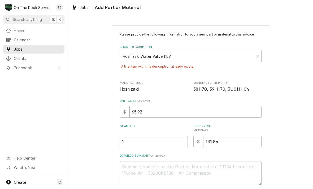
scroll to position [0, 0]
click at [78, 11] on link "Jobs" at bounding box center [79, 7] width 21 height 9
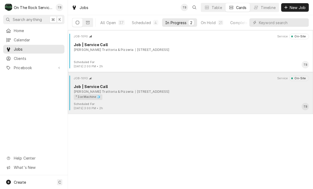
click at [115, 98] on div "² Ice Machine 🧊" at bounding box center [189, 97] width 231 height 6
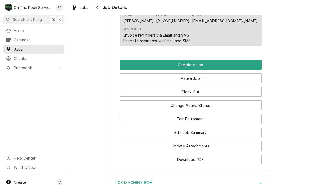
scroll to position [479, 0]
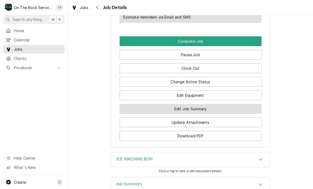
click at [198, 110] on button "Edit Job Summary" at bounding box center [191, 109] width 142 height 10
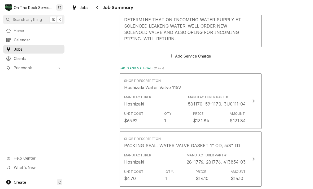
scroll to position [203, 0]
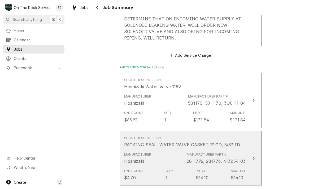
click at [246, 168] on button "Short Description PACKING SEAL, WATER VALVE GASKET 1" OD, 5/8" ID Manufacturer …" at bounding box center [191, 158] width 142 height 55
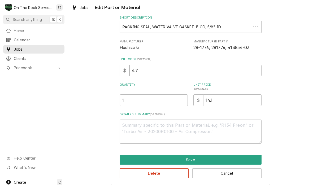
scroll to position [29, 0]
click at [156, 175] on button "Delete" at bounding box center [154, 173] width 69 height 10
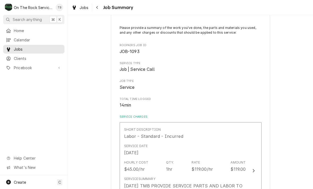
type textarea "x"
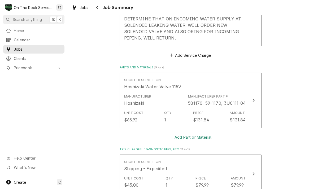
click at [194, 137] on button "Add Part or Material" at bounding box center [190, 136] width 44 height 7
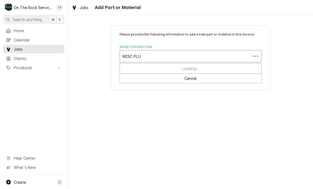
type input "MISC PLUM"
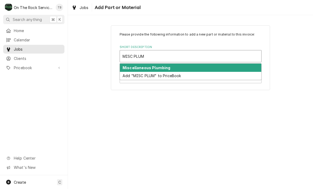
click at [163, 73] on div "Add "MISC PLUM" to PriceBook" at bounding box center [190, 76] width 141 height 8
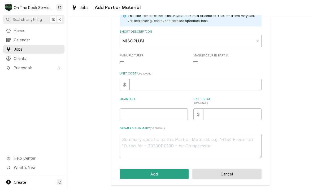
click at [215, 174] on button "Cancel" at bounding box center [226, 174] width 69 height 10
type textarea "x"
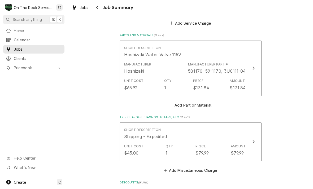
scroll to position [243, 0]
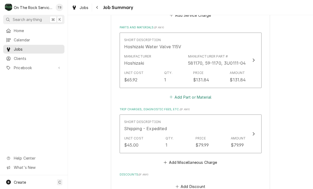
click at [201, 99] on button "Add Part or Material" at bounding box center [190, 96] width 44 height 7
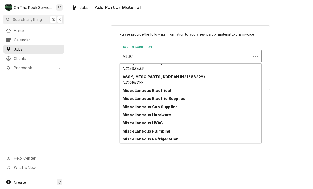
scroll to position [18, 0]
click at [130, 115] on strong "Miscellaneous Hardware" at bounding box center [146, 114] width 49 height 5
type input "MISC"
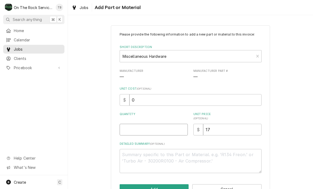
click at [133, 130] on input "Quantity" at bounding box center [154, 130] width 68 height 12
type textarea "x"
type input "1"
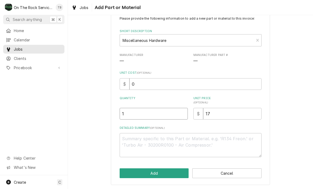
scroll to position [16, 0]
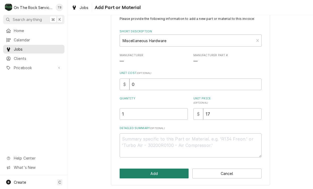
click at [141, 174] on button "Add" at bounding box center [154, 174] width 69 height 10
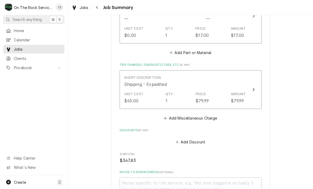
scroll to position [346, 0]
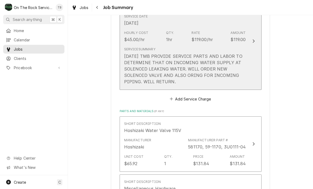
click at [184, 86] on button "Short Description Labor - Standard - Incurred Service Date Sep 23, 2025 Hourly …" at bounding box center [191, 41] width 142 height 97
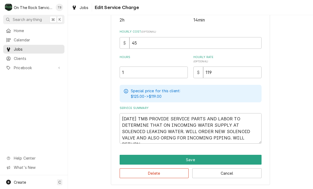
scroll to position [108, 0]
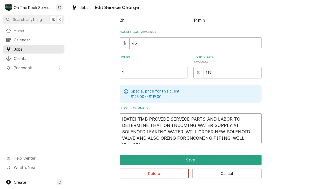
click at [238, 140] on textarea "9/23/25 TMB PROVIDE SERVICE PARTS AND LABOR TO DETERMINE THAT ON INCOMING WATER…" at bounding box center [191, 128] width 142 height 30
type textarea "x"
type textarea "9/23/25 TMB PROVIDE SERVICE PARTS AND LABOR TO DETERMINE THAT ON INCOMING WATER…"
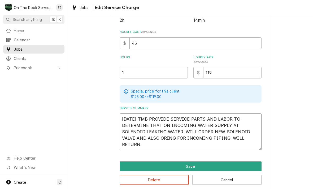
type textarea "x"
type textarea "9/23/25 TMB PROVIDE SERVICE PARTS AND LABOR TO DETERMINE THAT ON INCOMING WATER…"
type textarea "x"
type textarea "9/23/25 TMB PROVIDE SERVICE PARTS AND LABOR TO DETERMINE THAT ON INCOMING WATER…"
type textarea "x"
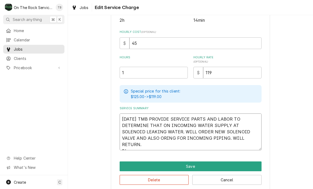
type textarea "9/23/25 TMB PROVIDE SERVICE PARTS AND LABOR TO DETERMINE THAT ON INCOMING WATER…"
type textarea "x"
type textarea "9/23/25 TMB PROVIDE SERVICE PARTS AND LABOR TO DETERMINE THAT ON INCOMING WATER…"
type textarea "x"
type textarea "9/23/25 TMB PROVIDE SERVICE PARTS AND LABOR TO DETERMINE THAT ON INCOMING WATER…"
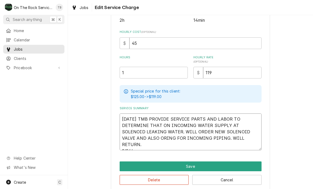
type textarea "x"
type textarea "9/23/25 TMB PROVIDE SERVICE PARTS AND LABOR TO DETERMINE THAT ON INCOMING WATER…"
type textarea "x"
type textarea "9/23/25 TMB PROVIDE SERVICE PARTS AND LABOR TO DETERMINE THAT ON INCOMING WATER…"
type textarea "x"
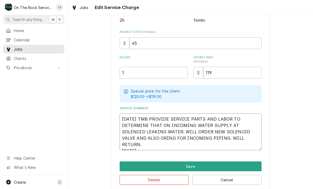
type textarea "9/23/25 TMB PROVIDE SERVICE PARTS AND LABOR TO DETERMINE THAT ON INCOMING WATER…"
type textarea "x"
type textarea "9/23/25 TMB PROVIDE SERVICE PARTS AND LABOR TO DETERMINE THAT ON INCOMING WATER…"
type textarea "x"
type textarea "9/23/25 TMB PROVIDE SERVICE PARTS AND LABOR TO DETERMINE THAT ON INCOMING WATER…"
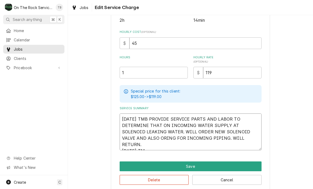
type textarea "x"
type textarea "9/23/25 TMB PROVIDE SERVICE PARTS AND LABOR TO DETERMINE THAT ON INCOMING WATER…"
type textarea "x"
type textarea "9/23/25 TMB PROVIDE SERVICE PARTS AND LABOR TO DETERMINE THAT ON INCOMING WATER…"
type textarea "x"
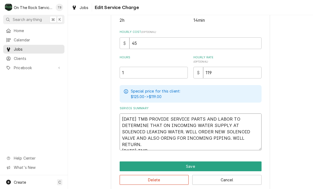
type textarea "9/23/25 TMB PROVIDE SERVICE PARTS AND LABOR TO DETERMINE THAT ON INCOMING WATER…"
type textarea "x"
type textarea "9/23/25 TMB PROVIDE SERVICE PARTS AND LABOR TO DETERMINE THAT ON INCOMING WATER…"
type textarea "x"
type textarea "9/23/25 TMB PROVIDE SERVICE PARTS AND LABOR TO DETERMINE THAT ON INCOMING WATER…"
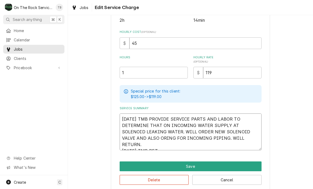
type textarea "x"
type textarea "9/23/25 TMB PROVIDE SERVICE PARTS AND LABOR TO DETERMINE THAT ON INCOMING WATER…"
type textarea "x"
type textarea "9/23/25 TMB PROVIDE SERVICE PARTS AND LABOR TO DETERMINE THAT ON INCOMING WATER…"
type textarea "x"
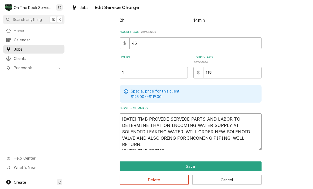
type textarea "9/23/25 TMB PROVIDE SERVICE PARTS AND LABOR TO DETERMINE THAT ON INCOMING WATER…"
type textarea "x"
type textarea "9/23/25 TMB PROVIDE SERVICE PARTS AND LABOR TO DETERMINE THAT ON INCOMING WATER…"
type textarea "x"
type textarea "9/23/25 TMB PROVIDE SERVICE PARTS AND LABOR TO DETERMINE THAT ON INCOMING WATER…"
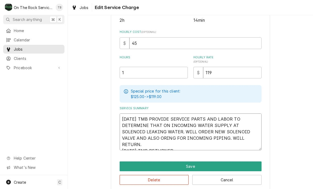
type textarea "x"
type textarea "9/23/25 TMB PROVIDE SERVICE PARTS AND LABOR TO DETERMINE THAT ON INCOMING WATER…"
type textarea "x"
type textarea "9/23/25 TMB PROVIDE SERVICE PARTS AND LABOR TO DETERMINE THAT ON INCOMING WATER…"
type textarea "x"
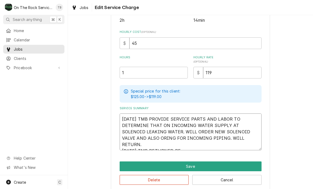
type textarea "9/23/25 TMB PROVIDE SERVICE PARTS AND LABOR TO DETERMINE THAT ON INCOMING WATER…"
type textarea "x"
type textarea "9/23/25 TMB PROVIDE SERVICE PARTS AND LABOR TO DETERMINE THAT ON INCOMING WATER…"
type textarea "x"
type textarea "9/23/25 TMB PROVIDE SERVICE PARTS AND LABOR TO DETERMINE THAT ON INCOMING WATER…"
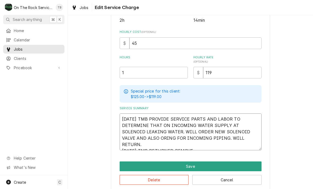
type textarea "x"
type textarea "9/23/25 TMB PROVIDE SERVICE PARTS AND LABOR TO DETERMINE THAT ON INCOMING WATER…"
type textarea "x"
type textarea "9/23/25 TMB PROVIDE SERVICE PARTS AND LABOR TO DETERMINE THAT ON INCOMING WATER…"
type textarea "x"
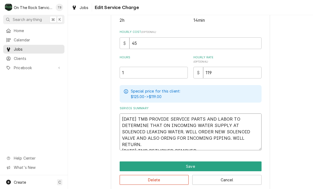
type textarea "9/23/25 TMB PROVIDE SERVICE PARTS AND LABOR TO DETERMINE THAT ON INCOMING WATER…"
type textarea "x"
type textarea "9/23/25 TMB PROVIDE SERVICE PARTS AND LABOR TO DETERMINE THAT ON INCOMING WATER…"
type textarea "x"
type textarea "9/23/25 TMB PROVIDE SERVICE PARTS AND LABOR TO DETERMINE THAT ON INCOMING WATER…"
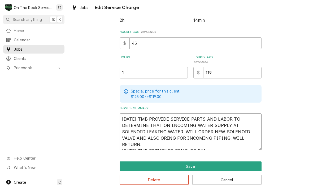
type textarea "x"
type textarea "9/23/25 TMB PROVIDE SERVICE PARTS AND LABOR TO DETERMINE THAT ON INCOMING WATER…"
type textarea "x"
type textarea "9/23/25 TMB PROVIDE SERVICE PARTS AND LABOR TO DETERMINE THAT ON INCOMING WATER…"
type textarea "x"
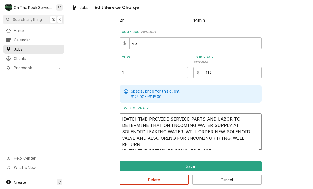
type textarea "9/23/25 TMB PROVIDE SERVICE PARTS AND LABOR TO DETERMINE THAT ON INCOMING WATER…"
type textarea "x"
type textarea "9/23/25 TMB PROVIDE SERVICE PARTS AND LABOR TO DETERMINE THAT ON INCOMING WATER…"
type textarea "x"
type textarea "9/23/25 TMB PROVIDE SERVICE PARTS AND LABOR TO DETERMINE THAT ON INCOMING WATER…"
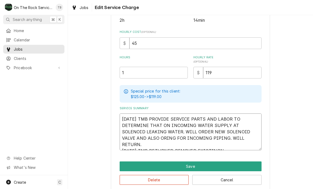
type textarea "x"
type textarea "9/23/25 TMB PROVIDE SERVICE PARTS AND LABOR TO DETERMINE THAT ON INCOMING WATER…"
type textarea "x"
type textarea "9/23/25 TMB PROVIDE SERVICE PARTS AND LABOR TO DETERMINE THAT ON INCOMING WATER…"
type textarea "x"
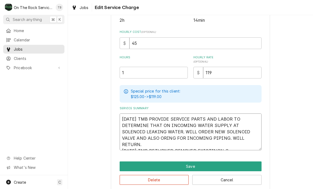
type textarea "9/23/25 TMB PROVIDE SERVICE PARTS AND LABOR TO DETERMINE THAT ON INCOMING WATER…"
type textarea "x"
type textarea "9/23/25 TMB PROVIDE SERVICE PARTS AND LABOR TO DETERMINE THAT ON INCOMING WATER…"
type textarea "x"
type textarea "9/23/25 TMB PROVIDE SERVICE PARTS AND LABOR TO DETERMINE THAT ON INCOMING WATER…"
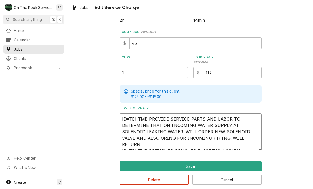
type textarea "x"
type textarea "9/23/25 TMB PROVIDE SERVICE PARTS AND LABOR TO DETERMINE THAT ON INCOMING WATER…"
type textarea "x"
type textarea "9/23/25 TMB PROVIDE SERVICE PARTS AND LABOR TO DETERMINE THAT ON INCOMING WATER…"
type textarea "x"
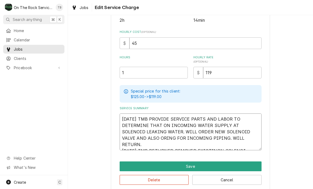
type textarea "9/23/25 TMB PROVIDE SERVICE PARTS AND LABOR TO DETERMINE THAT ON INCOMING WATER…"
type textarea "x"
type textarea "9/23/25 TMB PROVIDE SERVICE PARTS AND LABOR TO DETERMINE THAT ON INCOMING WATER…"
type textarea "x"
type textarea "9/23/25 TMB PROVIDE SERVICE PARTS AND LABOR TO DETERMINE THAT ON INCOMING WATER…"
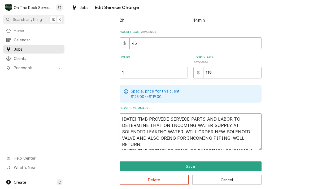
type textarea "x"
type textarea "9/23/25 TMB PROVIDE SERVICE PARTS AND LABOR TO DETERMINE THAT ON INCOMING WATER…"
type textarea "x"
type textarea "9/23/25 TMB PROVIDE SERVICE PARTS AND LABOR TO DETERMINE THAT ON INCOMING WATER…"
type textarea "x"
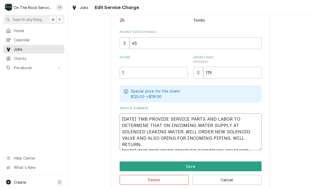
type textarea "9/23/25 TMB PROVIDE SERVICE PARTS AND LABOR TO DETERMINE THAT ON INCOMING WATER…"
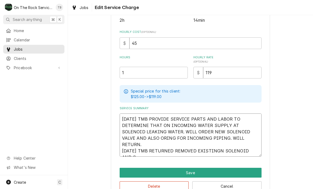
type textarea "x"
type textarea "9/23/25 TMB PROVIDE SERVICE PARTS AND LABOR TO DETERMINE THAT ON INCOMING WATER…"
type textarea "x"
type textarea "9/23/25 TMB PROVIDE SERVICE PARTS AND LABOR TO DETERMINE THAT ON INCOMING WATER…"
type textarea "x"
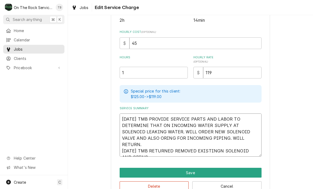
type textarea "9/23/25 TMB PROVIDE SERVICE PARTS AND LABOR TO DETERMINE THAT ON INCOMING WATER…"
type textarea "x"
type textarea "9/23/25 TMB PROVIDE SERVICE PARTS AND LABOR TO DETERMINE THAT ON INCOMING WATER…"
type textarea "x"
type textarea "9/23/25 TMB PROVIDE SERVICE PARTS AND LABOR TO DETERMINE THAT ON INCOMING WATER…"
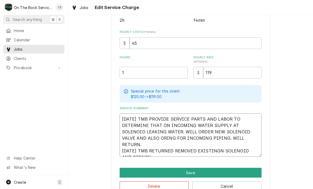
type textarea "x"
type textarea "9/23/25 TMB PROVIDE SERVICE PARTS AND LABOR TO DETERMINE THAT ON INCOMING WATER…"
type textarea "x"
type textarea "9/23/25 TMB PROVIDE SERVICE PARTS AND LABOR TO DETERMINE THAT ON INCOMING WATER…"
type textarea "x"
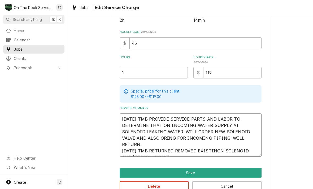
type textarea "9/23/25 TMB PROVIDE SERVICE PARTS AND LABOR TO DETERMINE THAT ON INCOMING WATER…"
type textarea "x"
type textarea "9/23/25 TMB PROVIDE SERVICE PARTS AND LABOR TO DETERMINE THAT ON INCOMING WATER…"
type textarea "x"
type textarea "9/23/25 TMB PROVIDE SERVICE PARTS AND LABOR TO DETERMINE THAT ON INCOMING WATER…"
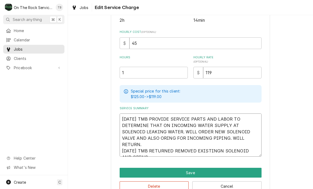
type textarea "x"
type textarea "9/23/25 TMB PROVIDE SERVICE PARTS AND LABOR TO DETERMINE THAT ON INCOMING WATER…"
type textarea "x"
type textarea "9/23/25 TMB PROVIDE SERVICE PARTS AND LABOR TO DETERMINE THAT ON INCOMING WATER…"
type textarea "x"
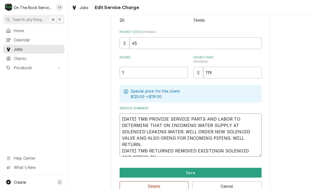
type textarea "9/23/25 TMB PROVIDE SERVICE PARTS AND LABOR TO DETERMINE THAT ON INCOMING WATER…"
type textarea "x"
type textarea "9/23/25 TMB PROVIDE SERVICE PARTS AND LABOR TO DETERMINE THAT ON INCOMING WATER…"
type textarea "x"
type textarea "9/23/25 TMB PROVIDE SERVICE PARTS AND LABOR TO DETERMINE THAT ON INCOMING WATER…"
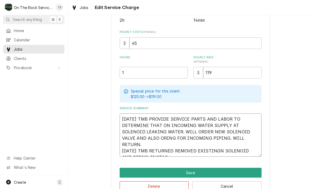
type textarea "x"
type textarea "9/23/25 TMB PROVIDE SERVICE PARTS AND LABOR TO DETERMINE THAT ON INCOMING WATER…"
type textarea "x"
type textarea "9/23/25 TMB PROVIDE SERVICE PARTS AND LABOR TO DETERMINE THAT ON INCOMING WATER…"
type textarea "x"
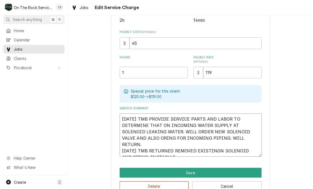
type textarea "9/23/25 TMB PROVIDE SERVICE PARTS AND LABOR TO DETERMINE THAT ON INCOMING WATER…"
type textarea "x"
type textarea "9/23/25 TMB PROVIDE SERVICE PARTS AND LABOR TO DETERMINE THAT ON INCOMING WATER…"
type textarea "x"
type textarea "9/23/25 TMB PROVIDE SERVICE PARTS AND LABOR TO DETERMINE THAT ON INCOMING WATER…"
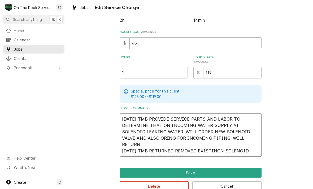
type textarea "x"
type textarea "9/23/25 TMB PROVIDE SERVICE PARTS AND LABOR TO DETERMINE THAT ON INCOMING WATER…"
type textarea "x"
type textarea "9/23/25 TMB PROVIDE SERVICE PARTS AND LABOR TO DETERMINE THAT ON INCOMING WATER…"
type textarea "x"
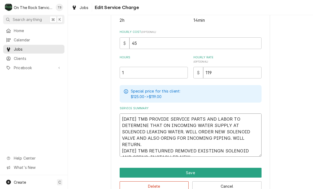
type textarea "9/23/25 TMB PROVIDE SERVICE PARTS AND LABOR TO DETERMINE THAT ON INCOMING WATER…"
type textarea "x"
type textarea "9/23/25 TMB PROVIDE SERVICE PARTS AND LABOR TO DETERMINE THAT ON INCOMING WATER…"
type textarea "x"
type textarea "9/23/25 TMB PROVIDE SERVICE PARTS AND LABOR TO DETERMINE THAT ON INCOMING WATER…"
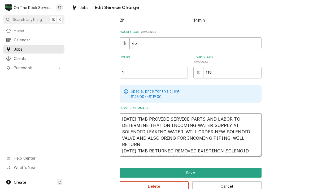
type textarea "x"
type textarea "9/23/25 TMB PROVIDE SERVICE PARTS AND LABOR TO DETERMINE THAT ON INCOMING WATER…"
type textarea "x"
type textarea "9/23/25 TMB PROVIDE SERVICE PARTS AND LABOR TO DETERMINE THAT ON INCOMING WATER…"
type textarea "x"
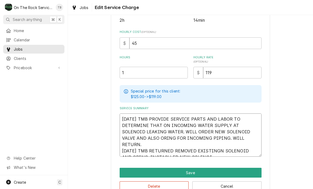
type textarea "9/23/25 TMB PROVIDE SERVICE PARTS AND LABOR TO DETERMINE THAT ON INCOMING WATER…"
type textarea "x"
type textarea "9/23/25 TMB PROVIDE SERVICE PARTS AND LABOR TO DETERMINE THAT ON INCOMING WATER…"
type textarea "x"
type textarea "9/23/25 TMB PROVIDE SERVICE PARTS AND LABOR TO DETERMINE THAT ON INCOMING WATER…"
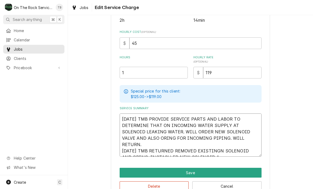
type textarea "x"
type textarea "9/23/25 TMB PROVIDE SERVICE PARTS AND LABOR TO DETERMINE THAT ON INCOMING WATER…"
type textarea "x"
type textarea "9/23/25 TMB PROVIDE SERVICE PARTS AND LABOR TO DETERMINE THAT ON INCOMING WATER…"
type textarea "x"
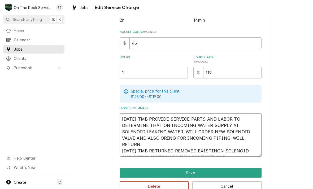
type textarea "9/23/25 TMB PROVIDE SERVICE PARTS AND LABOR TO DETERMINE THAT ON INCOMING WATER…"
type textarea "x"
type textarea "9/23/25 TMB PROVIDE SERVICE PARTS AND LABOR TO DETERMINE THAT ON INCOMING WATER…"
type textarea "x"
type textarea "9/23/25 TMB PROVIDE SERVICE PARTS AND LABOR TO DETERMINE THAT ON INCOMING WATER…"
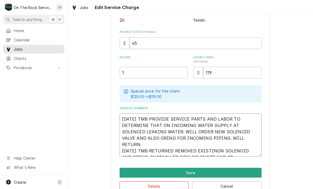
type textarea "x"
type textarea "9/23/25 TMB PROVIDE SERVICE PARTS AND LABOR TO DETERMINE THAT ON INCOMING WATER…"
type textarea "x"
type textarea "9/23/25 TMB PROVIDE SERVICE PARTS AND LABOR TO DETERMINE THAT ON INCOMING WATER…"
type textarea "x"
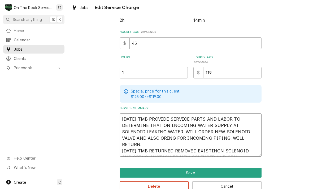
type textarea "9/23/25 TMB PROVIDE SERVICE PARTS AND LABOR TO DETERMINE THAT ON INCOMING WATER…"
type textarea "x"
type textarea "9/23/25 TMB PROVIDE SERVICE PARTS AND LABOR TO DETERMINE THAT ON INCOMING WATER…"
type textarea "x"
type textarea "9/23/25 TMB PROVIDE SERVICE PARTS AND LABOR TO DETERMINE THAT ON INCOMING WATER…"
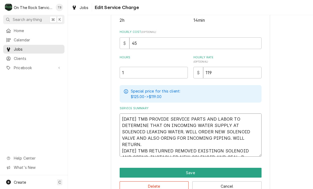
type textarea "x"
type textarea "9/23/25 TMB PROVIDE SERVICE PARTS AND LABOR TO DETERMINE THAT ON INCOMING WATER…"
type textarea "x"
type textarea "9/23/25 TMB PROVIDE SERVICE PARTS AND LABOR TO DETERMINE THAT ON INCOMING WATER…"
type textarea "x"
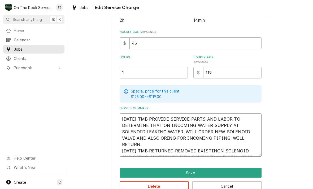
type textarea "9/23/25 TMB PROVIDE SERVICE PARTS AND LABOR TO DETERMINE THAT ON INCOMING WATER…"
type textarea "x"
type textarea "9/23/25 TMB PROVIDE SERVICE PARTS AND LABOR TO DETERMINE THAT ON INCOMING WATER…"
type textarea "x"
type textarea "9/23/25 TMB PROVIDE SERVICE PARTS AND LABOR TO DETERMINE THAT ON INCOMING WATER…"
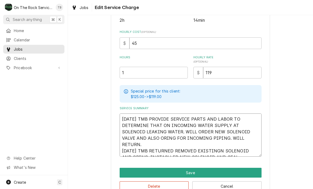
type textarea "x"
type textarea "9/23/25 TMB PROVIDE SERVICE PARTS AND LABOR TO DETERMINE THAT ON INCOMING WATER…"
type textarea "x"
type textarea "9/23/25 TMB PROVIDE SERVICE PARTS AND LABOR TO DETERMINE THAT ON INCOMING WATER…"
type textarea "x"
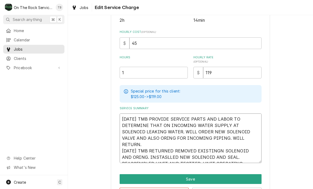
click at [216, 145] on textarea "9/23/25 TMB PROVIDE SERVICE PARTS AND LABOR TO DETERMINE THAT ON INCOMING WATER…" at bounding box center [191, 138] width 142 height 50
click at [152, 150] on textarea "9/23/25 TMB PROVIDE SERVICE PARTS AND LABOR TO DETERMINE THAT ON INCOMING WATER…" at bounding box center [191, 138] width 142 height 50
click at [156, 157] on textarea "9/23/25 TMB PROVIDE SERVICE PARTS AND LABOR TO DETERMINE THAT ON INCOMING WATER…" at bounding box center [191, 138] width 142 height 50
click at [155, 156] on textarea "9/23/25 TMB PROVIDE SERVICE PARTS AND LABOR TO DETERMINE THAT ON INCOMING WATER…" at bounding box center [191, 138] width 142 height 50
click at [159, 158] on textarea "9/23/25 TMB PROVIDE SERVICE PARTS AND LABOR TO DETERMINE THAT ON INCOMING WATER…" at bounding box center [191, 138] width 142 height 50
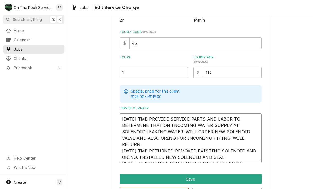
click at [154, 157] on textarea "9/23/25 TMB PROVIDE SERVICE PARTS AND LABOR TO DETERMINE THAT ON INCOMING WATER…" at bounding box center [191, 138] width 142 height 50
click at [155, 156] on textarea "9/23/25 TMB PROVIDE SERVICE PARTS AND LABOR TO DETERMINE THAT ON INCOMING WATER…" at bounding box center [191, 138] width 142 height 50
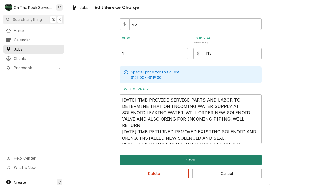
click at [188, 158] on button "Save" at bounding box center [191, 160] width 142 height 10
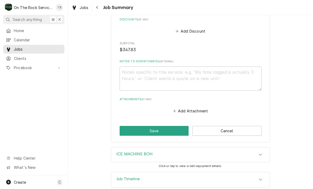
scroll to position [483, 0]
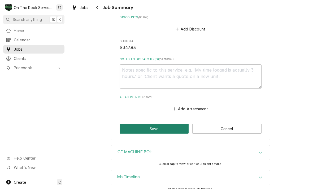
click at [156, 128] on button "Save" at bounding box center [154, 129] width 69 height 10
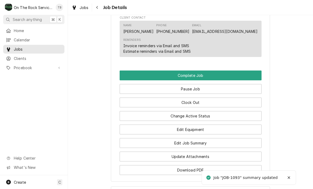
scroll to position [446, 0]
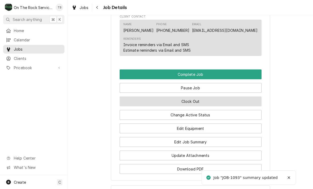
click at [194, 102] on button "Clock Out" at bounding box center [191, 101] width 142 height 10
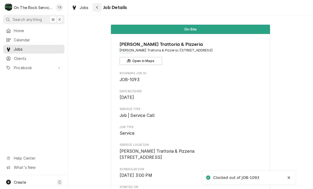
click at [98, 11] on button "Navigate back" at bounding box center [97, 7] width 8 height 8
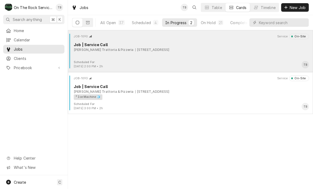
click at [143, 63] on div "Scheduled For: [DATE] 2:00 PM • 2h TB" at bounding box center [190, 64] width 241 height 8
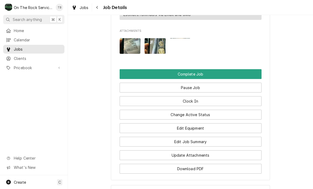
scroll to position [495, 0]
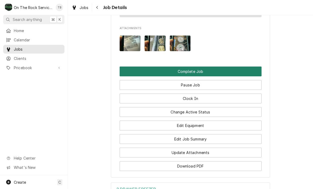
click at [199, 71] on button "Complete Job" at bounding box center [191, 72] width 142 height 10
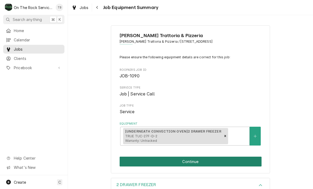
click at [200, 162] on button "Continue" at bounding box center [191, 162] width 142 height 10
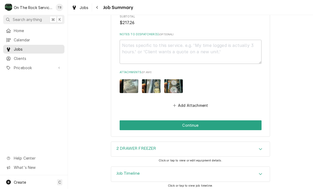
scroll to position [598, 0]
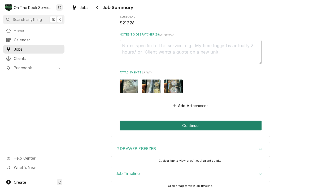
click at [127, 121] on button "Continue" at bounding box center [191, 126] width 142 height 10
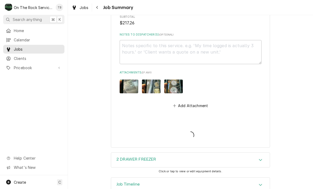
type textarea "x"
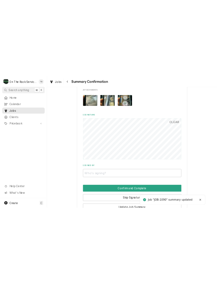
scroll to position [500, 0]
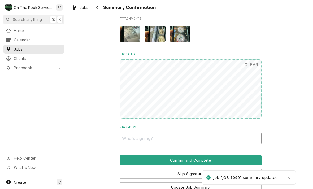
click at [125, 133] on input "Signed By" at bounding box center [191, 139] width 142 height 12
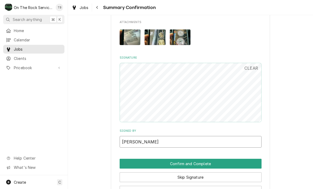
scroll to position [496, 0]
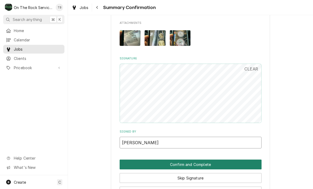
type input "[PERSON_NAME]"
click at [204, 160] on button "Confirm and Complete" at bounding box center [191, 165] width 142 height 10
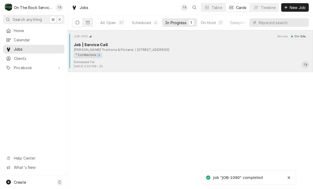
click at [143, 51] on div "3734 Pelham Rd, Greenville, SC 29615" at bounding box center [152, 49] width 34 height 5
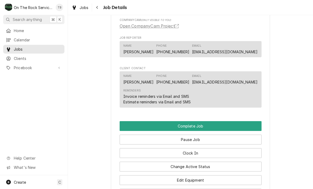
scroll to position [392, 0]
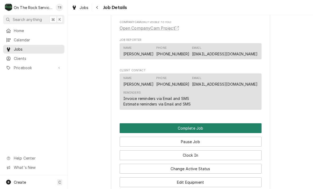
click at [199, 125] on button "Complete Job" at bounding box center [191, 128] width 142 height 10
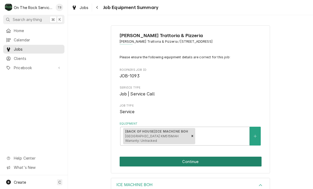
click at [190, 159] on button "Continue" at bounding box center [191, 162] width 142 height 10
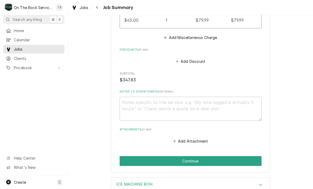
scroll to position [451, 0]
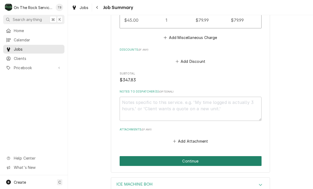
click at [200, 158] on button "Continue" at bounding box center [191, 161] width 142 height 10
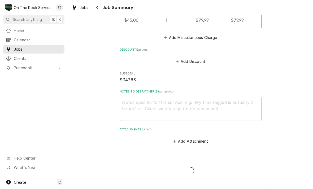
type textarea "x"
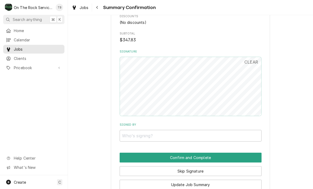
scroll to position [402, 0]
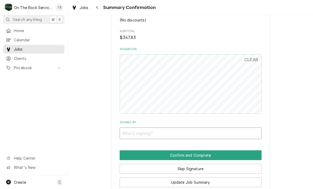
click at [213, 127] on input "Signed By" at bounding box center [191, 133] width 142 height 12
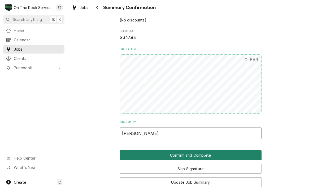
type input "TONY"
click at [129, 150] on button "Confirm and Complete" at bounding box center [191, 155] width 142 height 10
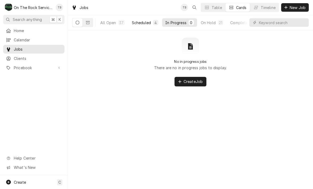
click at [143, 21] on div "Scheduled" at bounding box center [141, 23] width 19 height 6
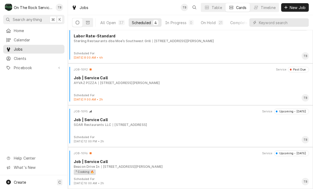
scroll to position [9, 0]
click at [213, 21] on div "On Hold" at bounding box center [208, 23] width 15 height 6
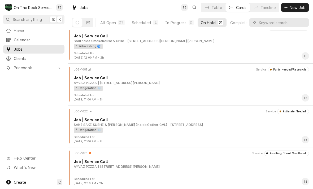
scroll to position [721, 0]
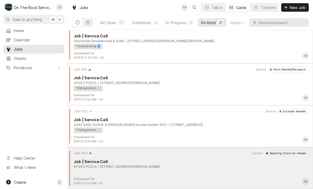
click at [150, 170] on div "JOB-1073 Service Awaiting Client Go-Ahead Job | Service Call AYVAZ PIZZA [STREE…" at bounding box center [190, 164] width 241 height 27
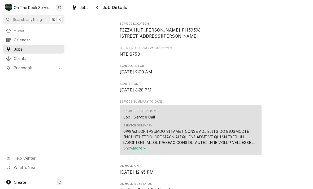
scroll to position [121, 0]
click at [101, 7] on button "Navigate back" at bounding box center [97, 7] width 8 height 8
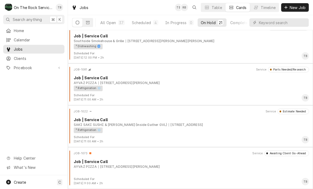
scroll to position [721, 0]
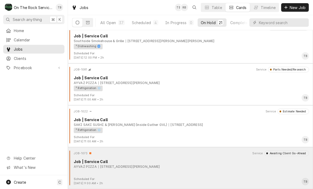
click at [141, 170] on div "JOB-1073 Service Awaiting Client Go-Ahead Job | Service Call AYVAZ PIZZA [STREE…" at bounding box center [190, 164] width 241 height 27
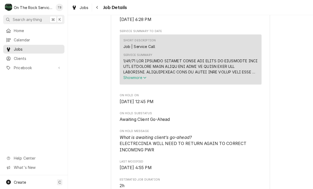
scroll to position [191, 0]
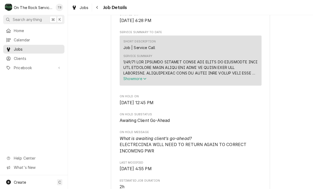
click at [144, 81] on span "Show more" at bounding box center [134, 78] width 23 height 5
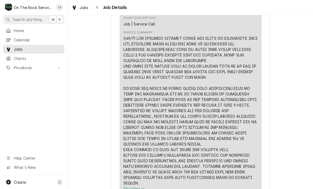
scroll to position [213, 0]
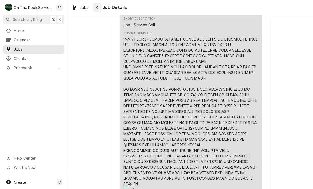
click at [100, 7] on button "Navigate back" at bounding box center [97, 7] width 8 height 8
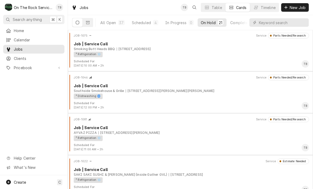
scroll to position [671, 0]
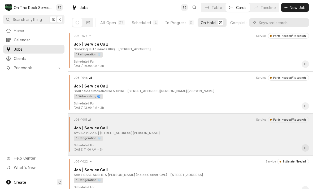
click at [208, 137] on div "² Refrigeration ❄️" at bounding box center [189, 139] width 231 height 6
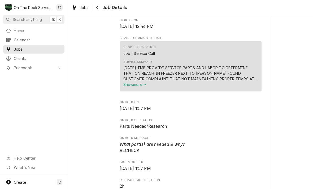
scroll to position [187, 0]
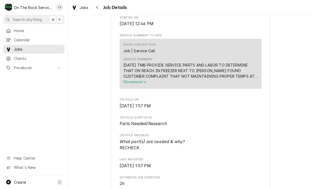
click at [143, 84] on span "Show more" at bounding box center [134, 82] width 23 height 5
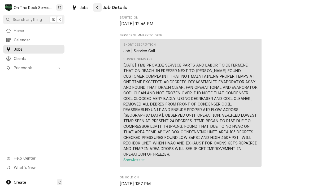
click at [101, 7] on button "Navigate back" at bounding box center [97, 7] width 8 height 8
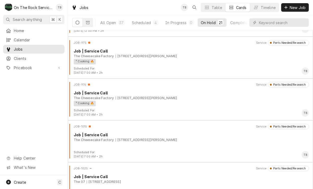
scroll to position [324, 0]
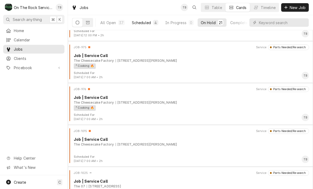
click at [144, 20] on div "Scheduled" at bounding box center [141, 23] width 19 height 6
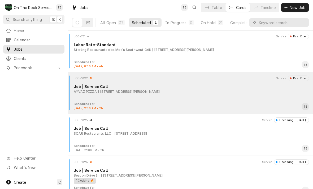
click at [189, 97] on div "JOB-1092 Service Past Due Job | Service Call AYVAZ PIZZA 272 E Franklin St, Har…" at bounding box center [190, 89] width 241 height 27
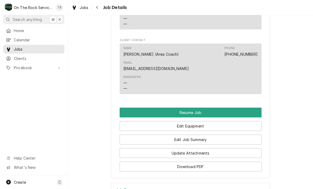
scroll to position [502, 0]
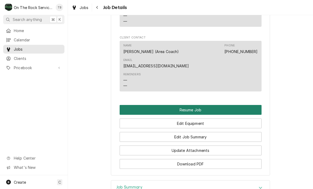
click at [212, 105] on button "Resume Job" at bounding box center [191, 110] width 142 height 10
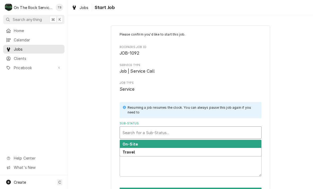
click at [202, 153] on div "Travel" at bounding box center [190, 152] width 141 height 8
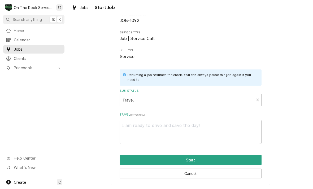
scroll to position [32, 0]
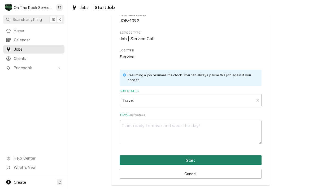
click at [196, 159] on button "Start" at bounding box center [191, 160] width 142 height 10
type textarea "x"
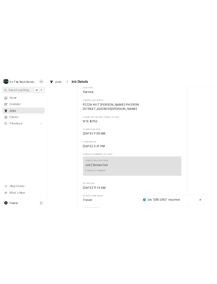
scroll to position [111, 0]
